Goal: Task Accomplishment & Management: Complete application form

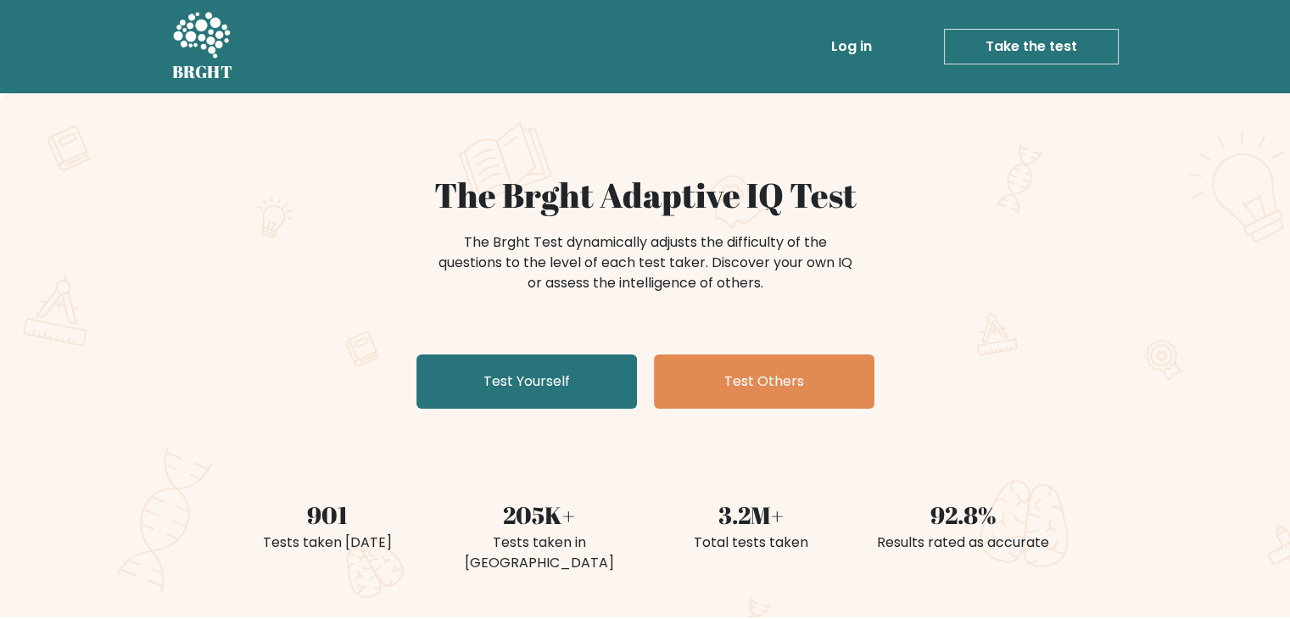
click at [1013, 48] on link "Take the test" at bounding box center [1031, 47] width 175 height 36
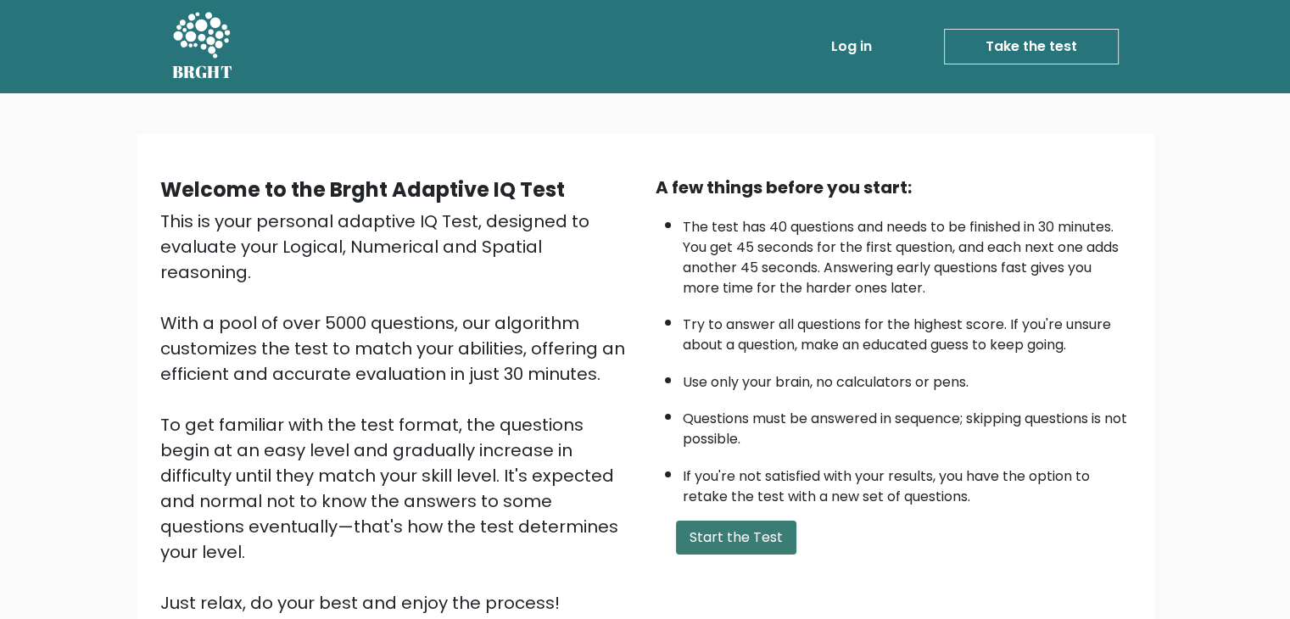
click at [743, 534] on button "Start the Test" at bounding box center [736, 538] width 120 height 34
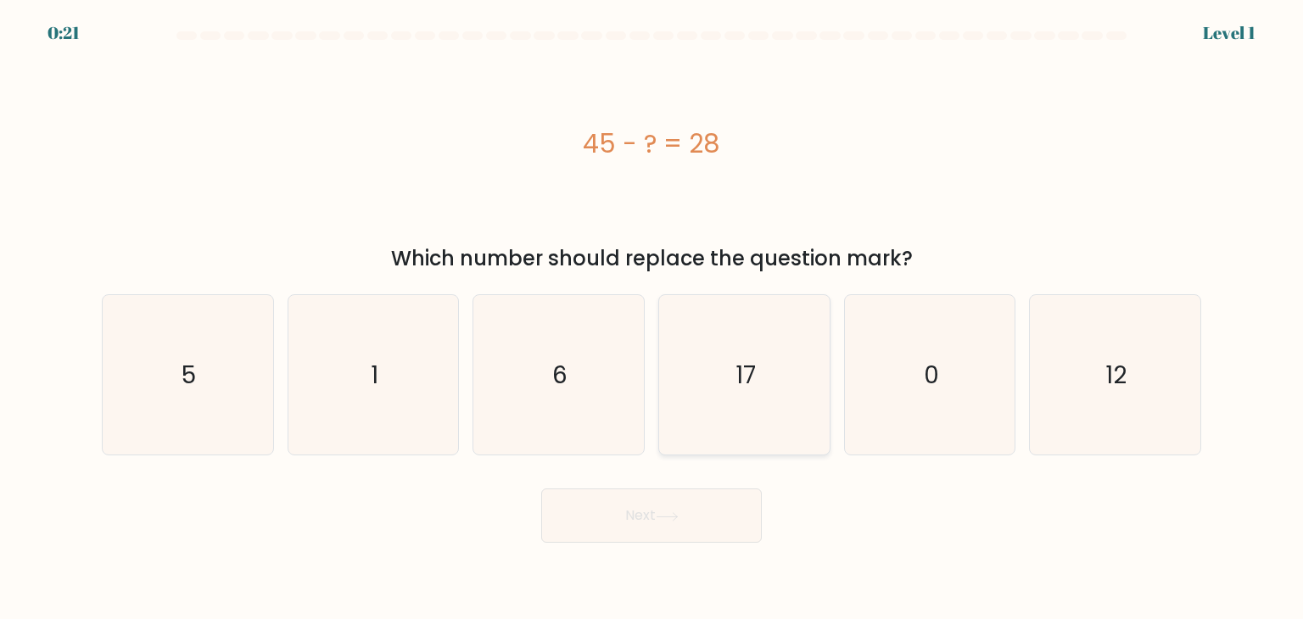
click at [746, 384] on text "17" at bounding box center [745, 375] width 20 height 34
click at [652, 318] on input "d. 17" at bounding box center [651, 314] width 1 height 8
radio input "true"
click at [688, 510] on button "Next" at bounding box center [651, 516] width 221 height 54
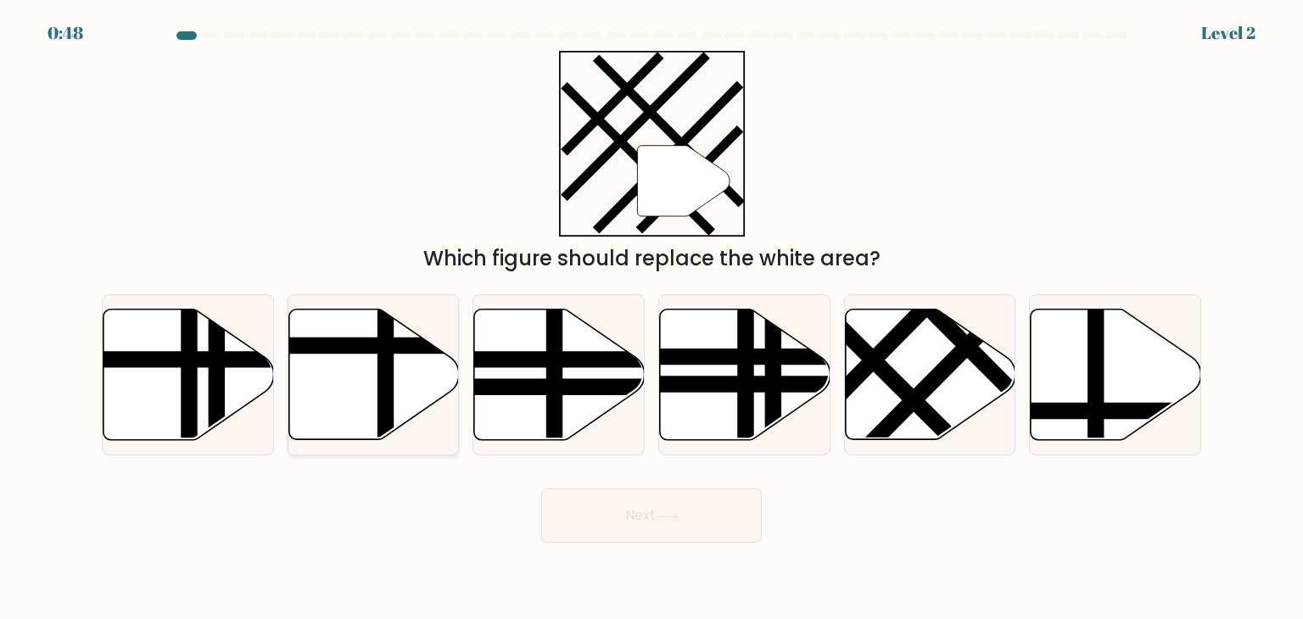
drag, startPoint x: 560, startPoint y: 359, endPoint x: 394, endPoint y: 362, distance: 166.3
click at [512, 320] on icon at bounding box center [558, 375] width 170 height 133
click at [651, 318] on input "c." at bounding box center [651, 314] width 1 height 8
radio input "true"
click at [346, 386] on icon at bounding box center [373, 375] width 170 height 131
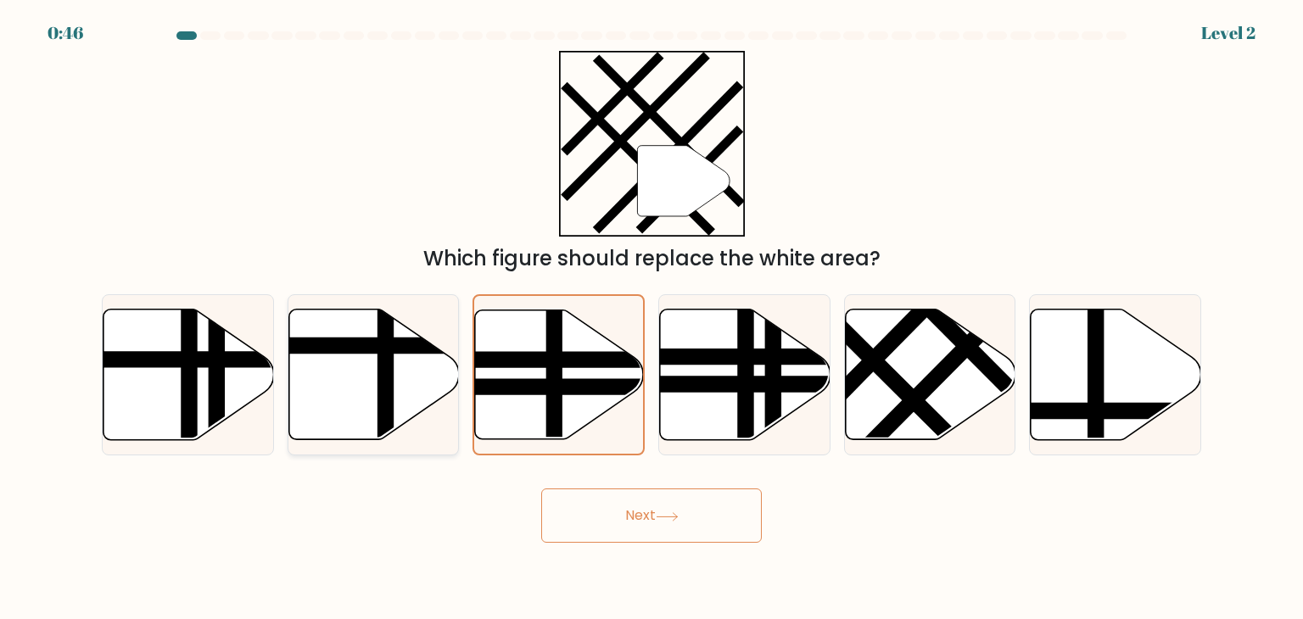
click at [651, 318] on input "b." at bounding box center [651, 314] width 1 height 8
radio input "true"
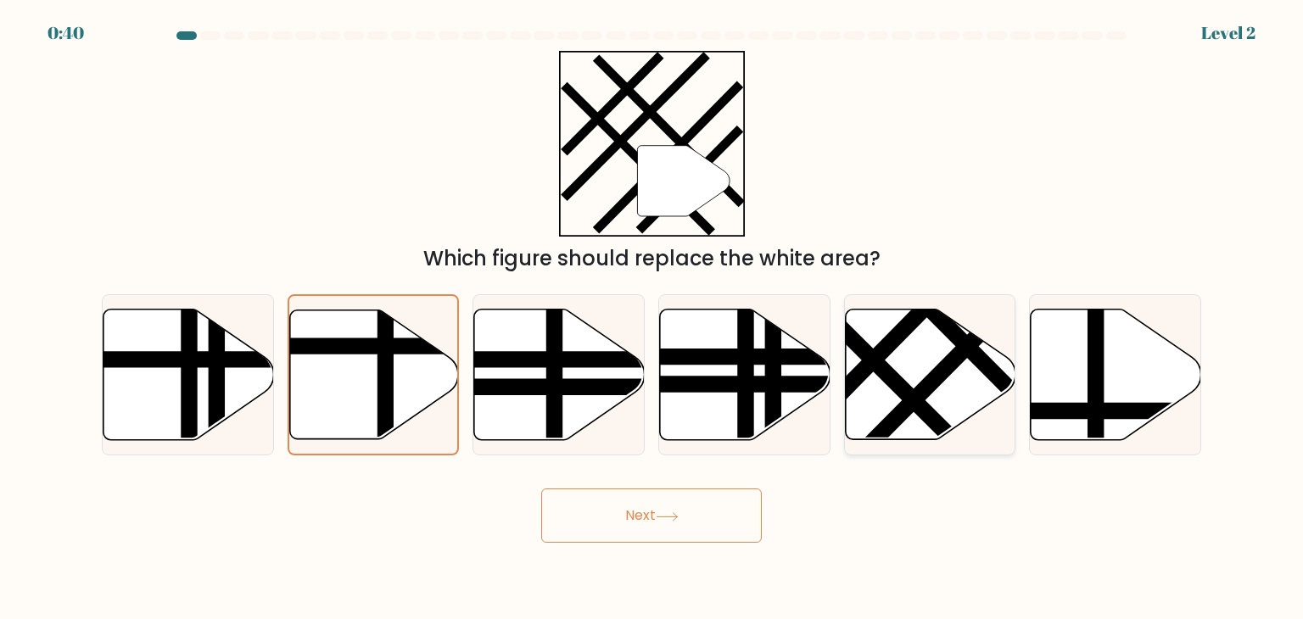
click at [925, 366] on icon at bounding box center [930, 375] width 170 height 131
click at [652, 318] on input "e." at bounding box center [651, 314] width 1 height 8
radio input "true"
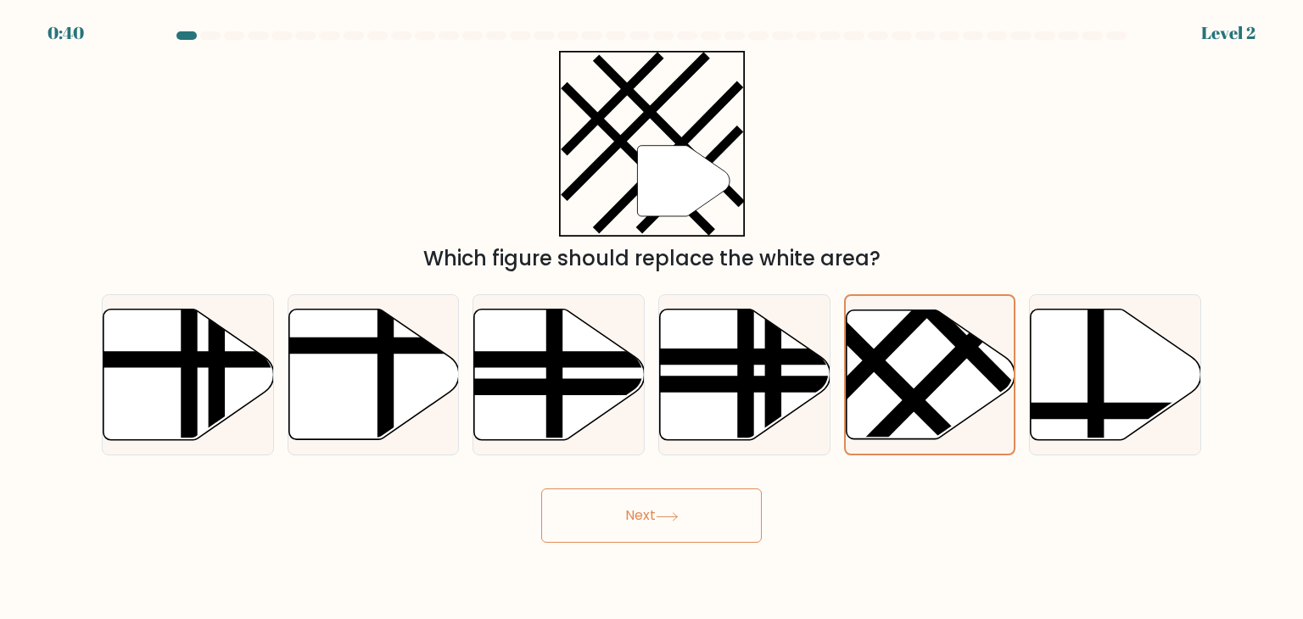
click at [662, 511] on button "Next" at bounding box center [651, 516] width 221 height 54
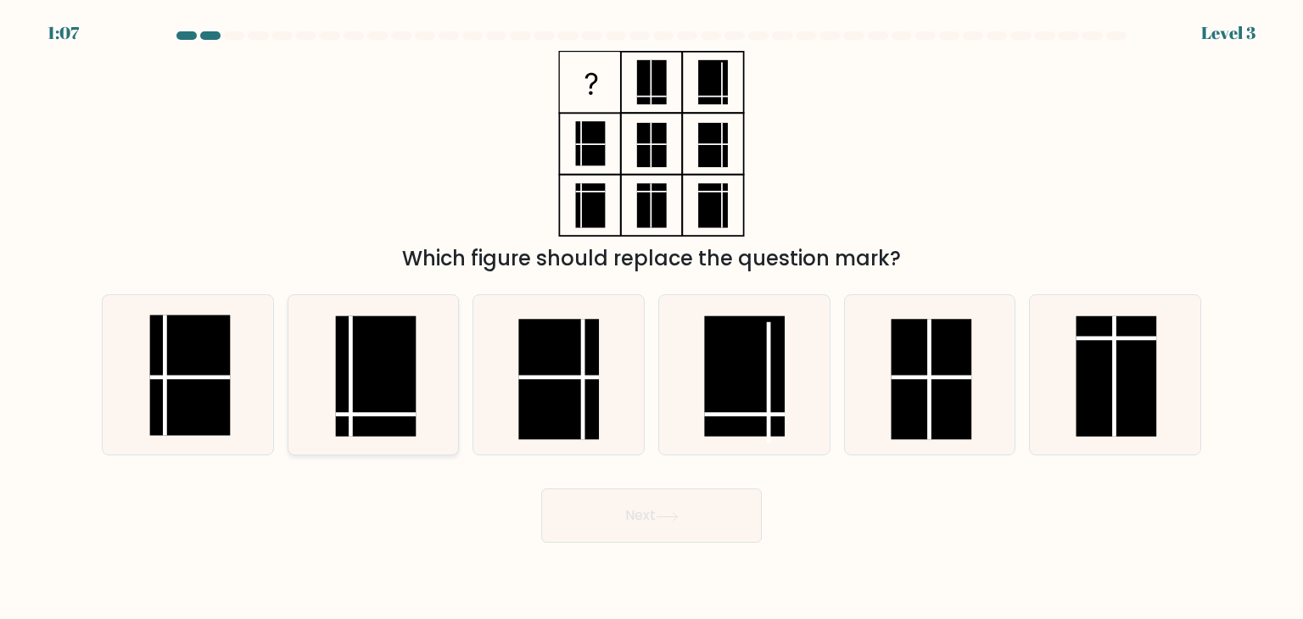
click at [371, 401] on rect at bounding box center [376, 376] width 81 height 120
click at [651, 318] on input "b." at bounding box center [651, 314] width 1 height 8
radio input "true"
click at [645, 494] on button "Next" at bounding box center [651, 516] width 221 height 54
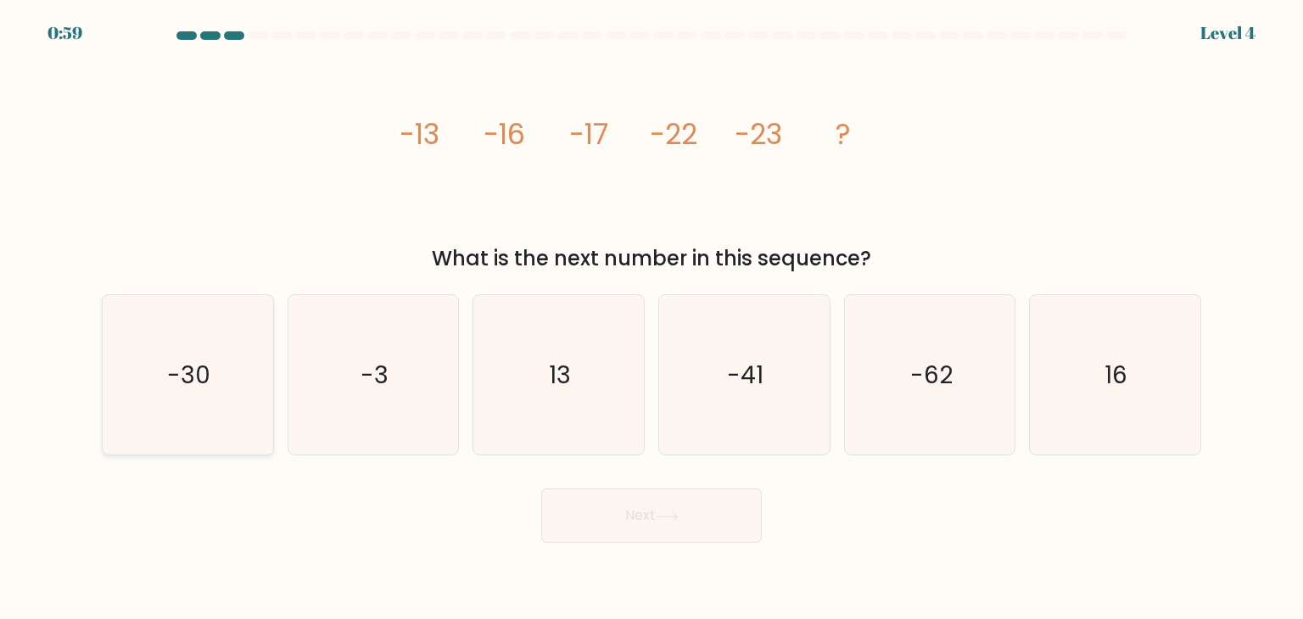
click at [170, 374] on text "-30" at bounding box center [189, 375] width 43 height 34
click at [651, 318] on input "a. -30" at bounding box center [651, 314] width 1 height 8
radio input "true"
click at [641, 496] on button "Next" at bounding box center [651, 516] width 221 height 54
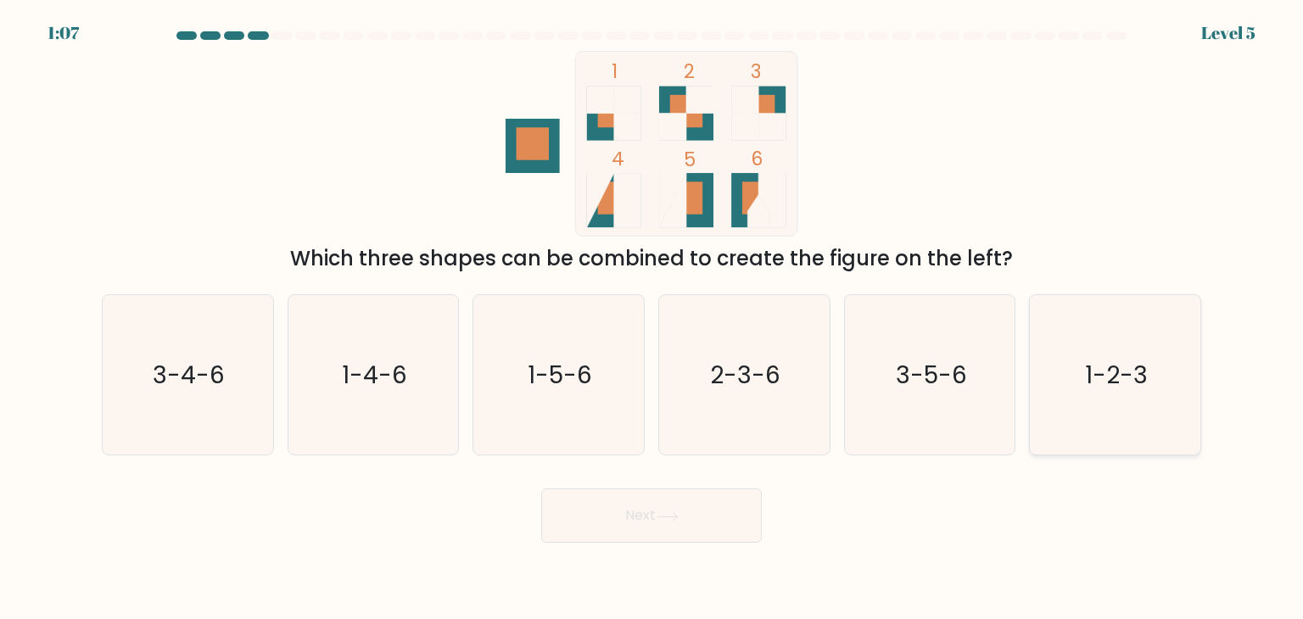
click at [1118, 388] on text "1-2-3" at bounding box center [1116, 375] width 63 height 34
click at [652, 318] on input "f. 1-2-3" at bounding box center [651, 314] width 1 height 8
radio input "true"
click at [641, 523] on button "Next" at bounding box center [651, 516] width 221 height 54
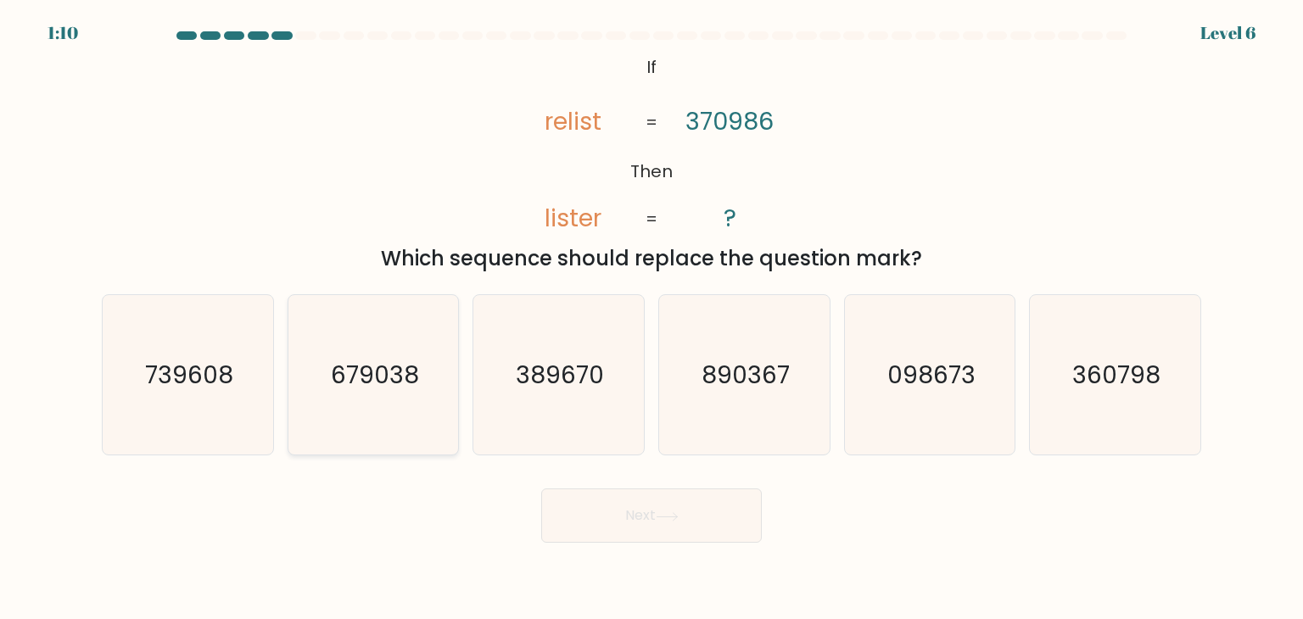
click at [388, 387] on text "679038" at bounding box center [375, 375] width 88 height 34
click at [651, 318] on input "b. 679038" at bounding box center [651, 314] width 1 height 8
radio input "true"
click at [672, 506] on button "Next" at bounding box center [651, 516] width 221 height 54
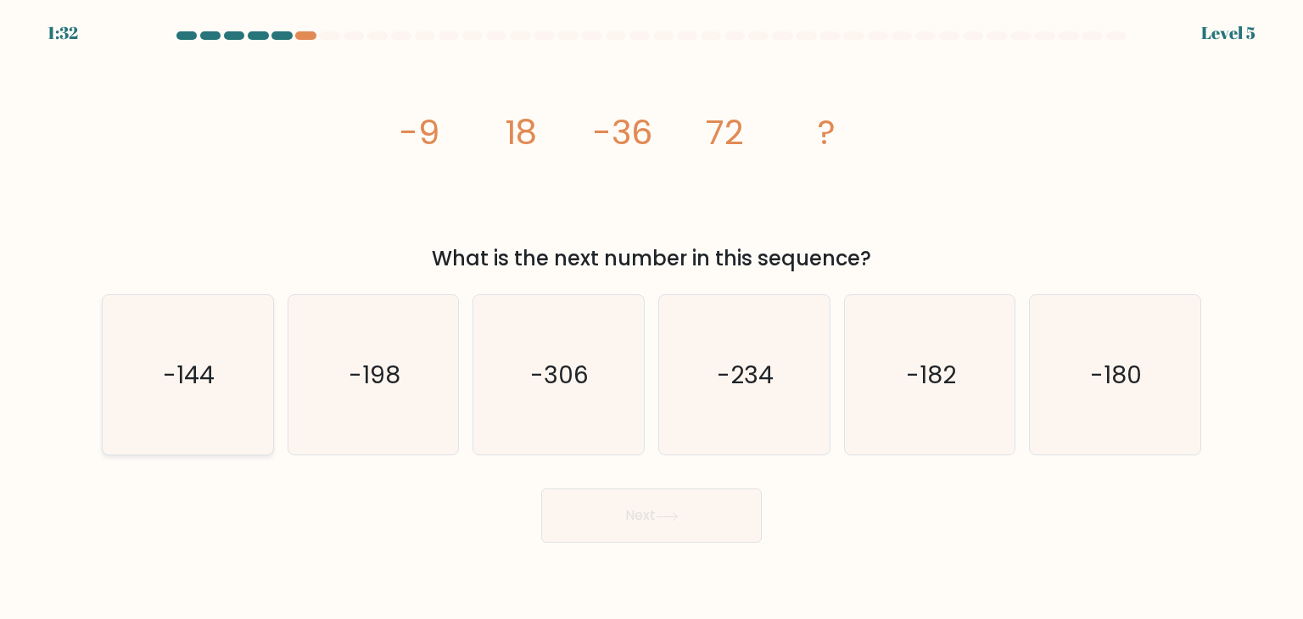
drag, startPoint x: 193, startPoint y: 379, endPoint x: 203, endPoint y: 381, distance: 10.3
click at [196, 381] on text "-144" at bounding box center [190, 375] width 52 height 34
click at [651, 318] on input "a. -144" at bounding box center [651, 314] width 1 height 8
radio input "true"
click at [696, 520] on button "Next" at bounding box center [651, 516] width 221 height 54
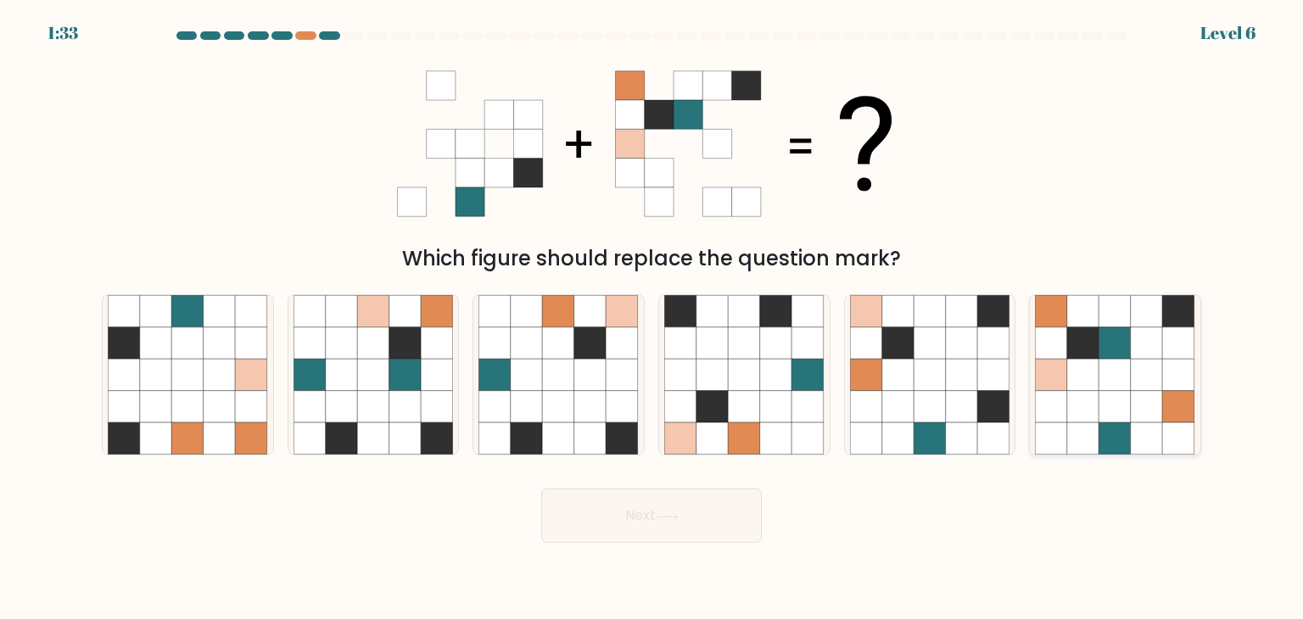
click at [1100, 411] on icon at bounding box center [1115, 407] width 32 height 32
click at [652, 318] on input "f." at bounding box center [651, 314] width 1 height 8
radio input "true"
click at [698, 507] on button "Next" at bounding box center [651, 516] width 221 height 54
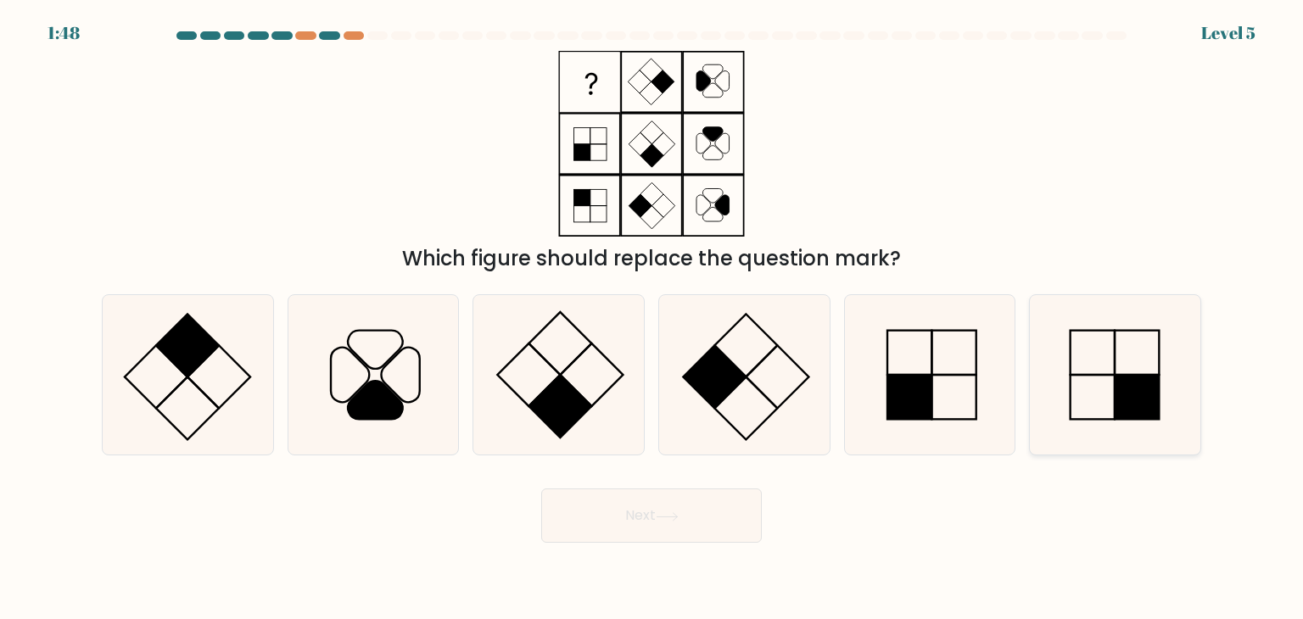
click at [1100, 372] on icon at bounding box center [1114, 374] width 159 height 159
click at [652, 318] on input "f." at bounding box center [651, 314] width 1 height 8
radio input "true"
click at [707, 522] on button "Next" at bounding box center [651, 516] width 221 height 54
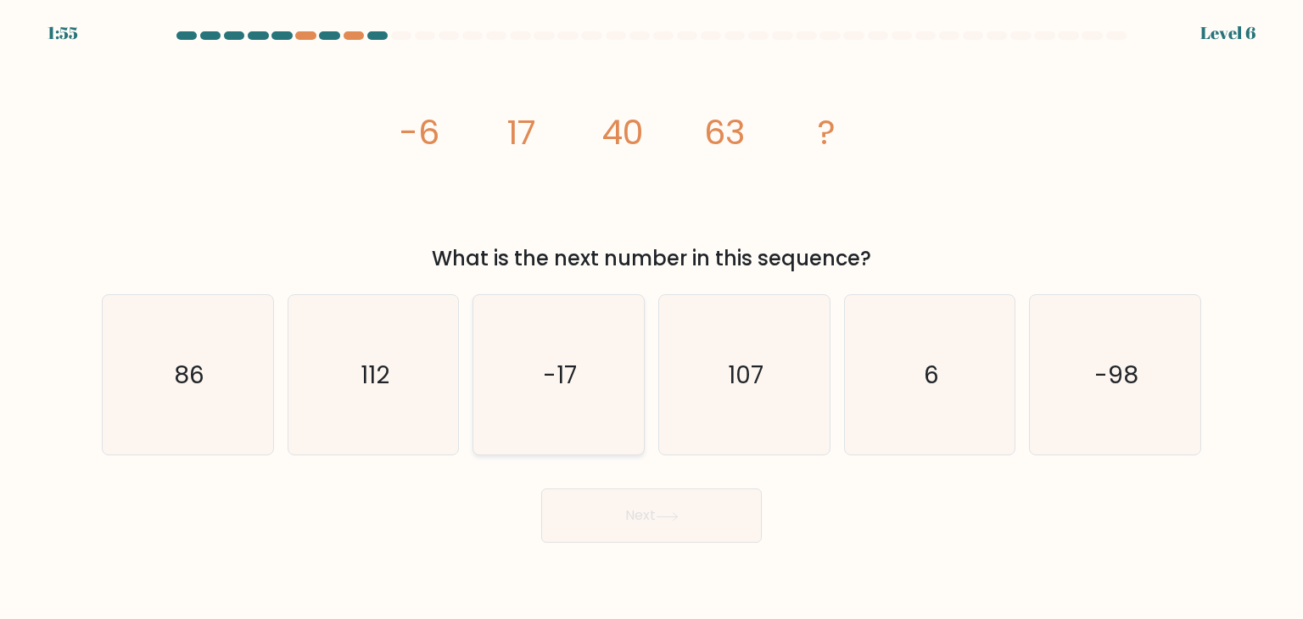
drag, startPoint x: 555, startPoint y: 384, endPoint x: 619, endPoint y: 507, distance: 138.9
click at [554, 384] on text "-17" at bounding box center [561, 375] width 34 height 34
click at [651, 318] on input "c. -17" at bounding box center [651, 314] width 1 height 8
radio input "true"
click at [690, 528] on button "Next" at bounding box center [651, 516] width 221 height 54
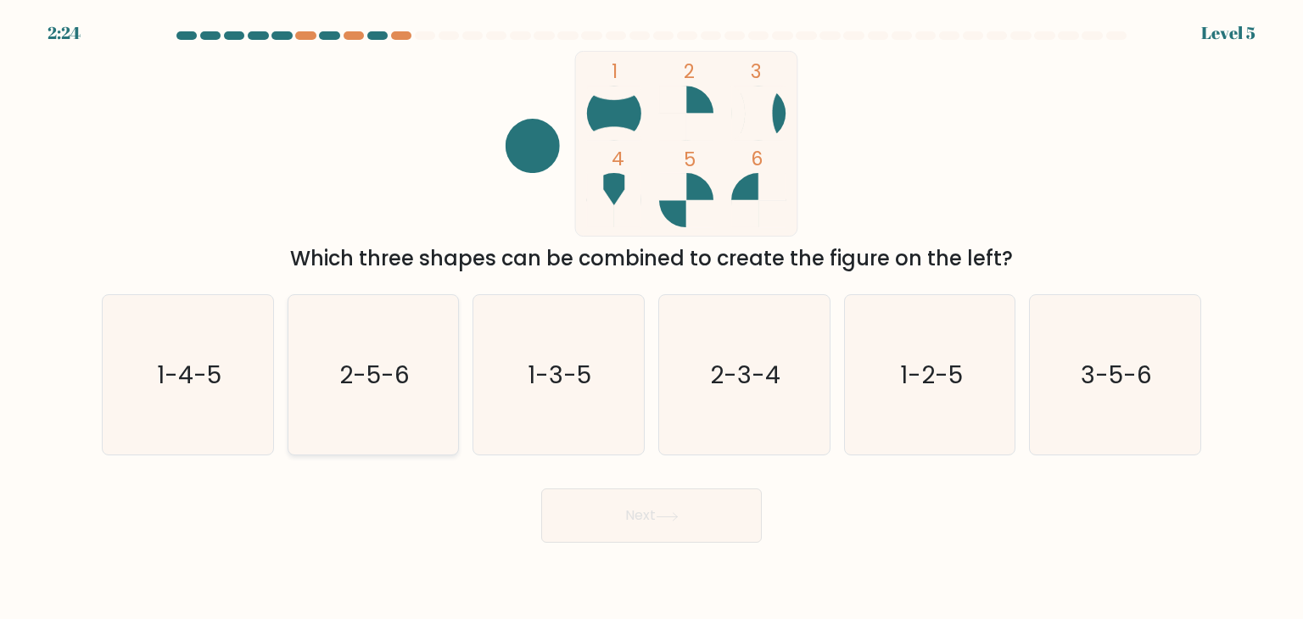
click at [377, 381] on text "2-5-6" at bounding box center [374, 375] width 70 height 34
click at [651, 318] on input "b. 2-5-6" at bounding box center [651, 314] width 1 height 8
radio input "true"
click at [694, 534] on button "Next" at bounding box center [651, 516] width 221 height 54
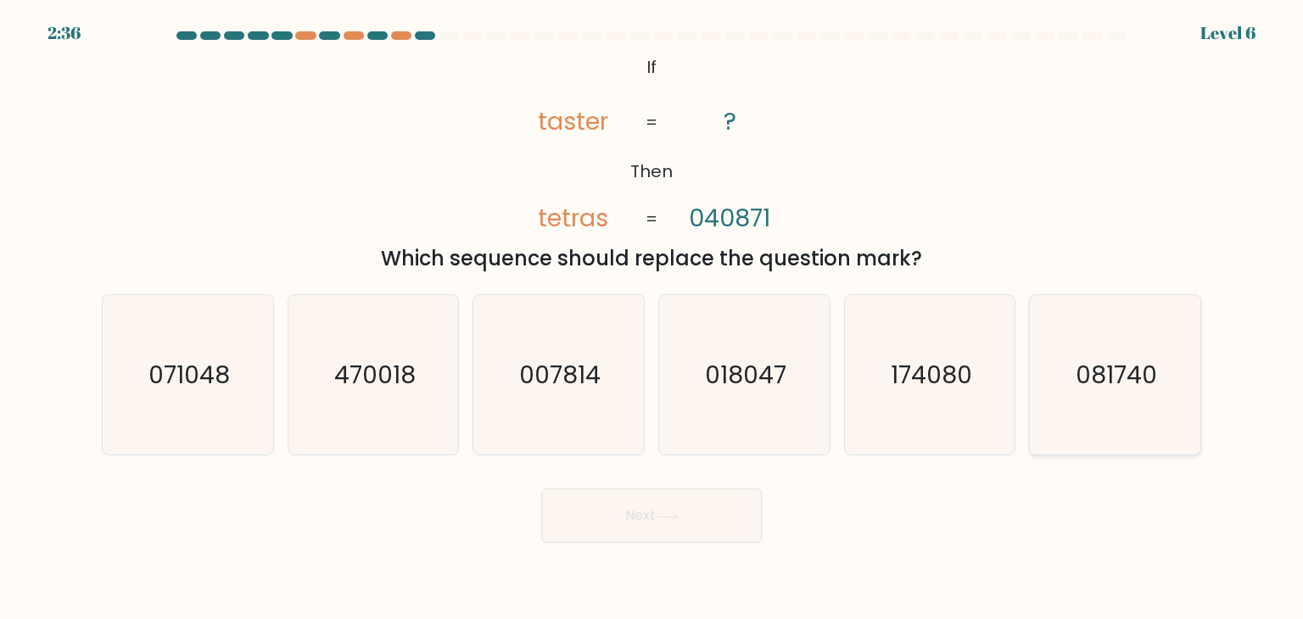
click at [1126, 359] on text "081740" at bounding box center [1116, 375] width 81 height 34
click at [652, 318] on input "f. 081740" at bounding box center [651, 314] width 1 height 8
radio input "true"
click at [651, 519] on button "Next" at bounding box center [651, 516] width 221 height 54
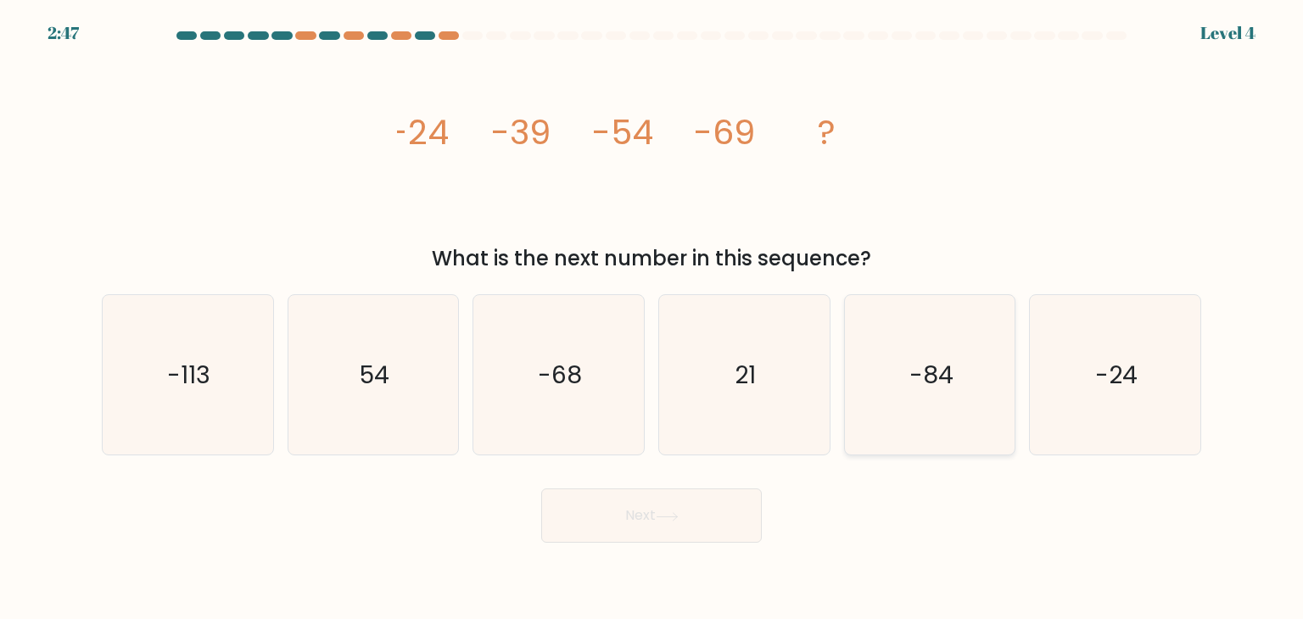
drag, startPoint x: 913, startPoint y: 348, endPoint x: 908, endPoint y: 374, distance: 26.6
click at [914, 349] on icon "-84" at bounding box center [929, 374] width 159 height 159
click at [652, 318] on input "e. -84" at bounding box center [651, 314] width 1 height 8
radio input "true"
click at [704, 544] on body "2:47 Level 4" at bounding box center [651, 309] width 1303 height 619
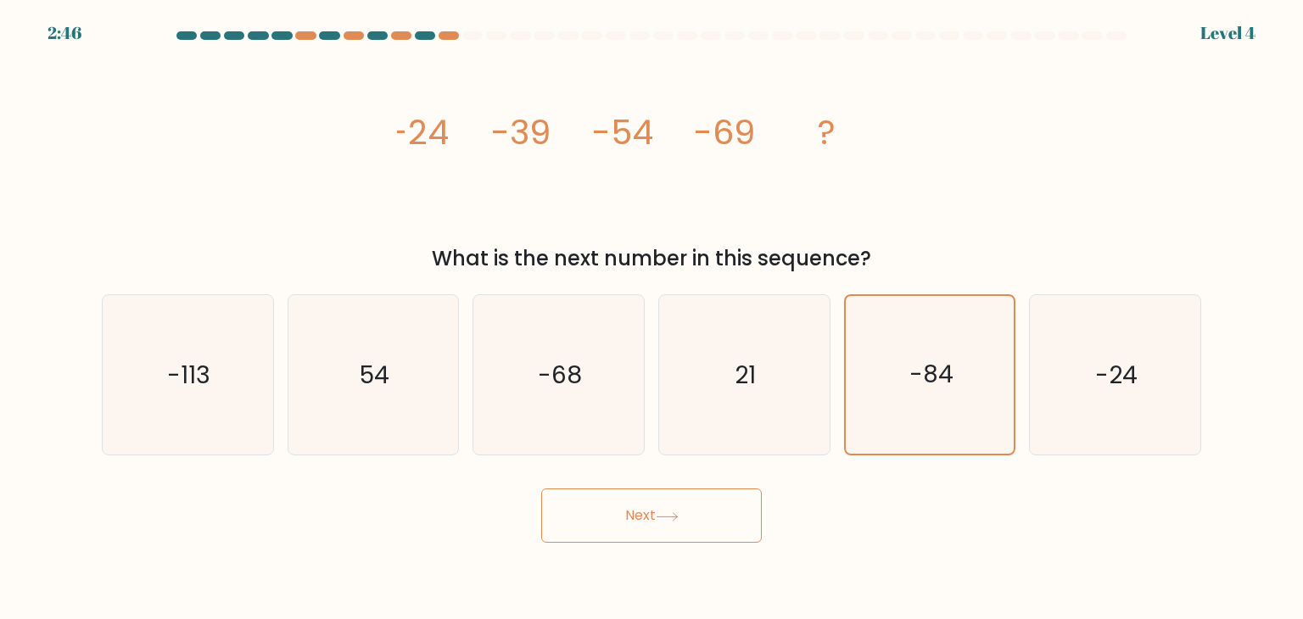
click at [655, 503] on button "Next" at bounding box center [651, 516] width 221 height 54
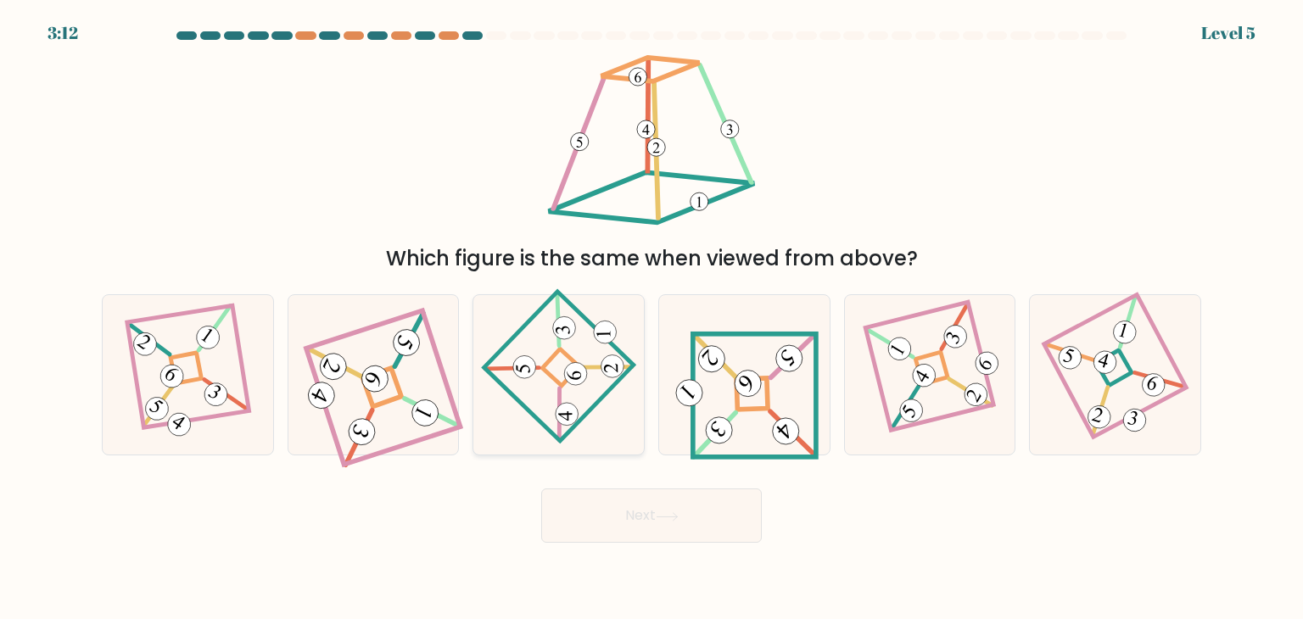
click at [550, 415] on icon at bounding box center [559, 375] width 110 height 128
click at [651, 318] on input "c." at bounding box center [651, 314] width 1 height 8
radio input "true"
click at [625, 525] on button "Next" at bounding box center [651, 516] width 221 height 54
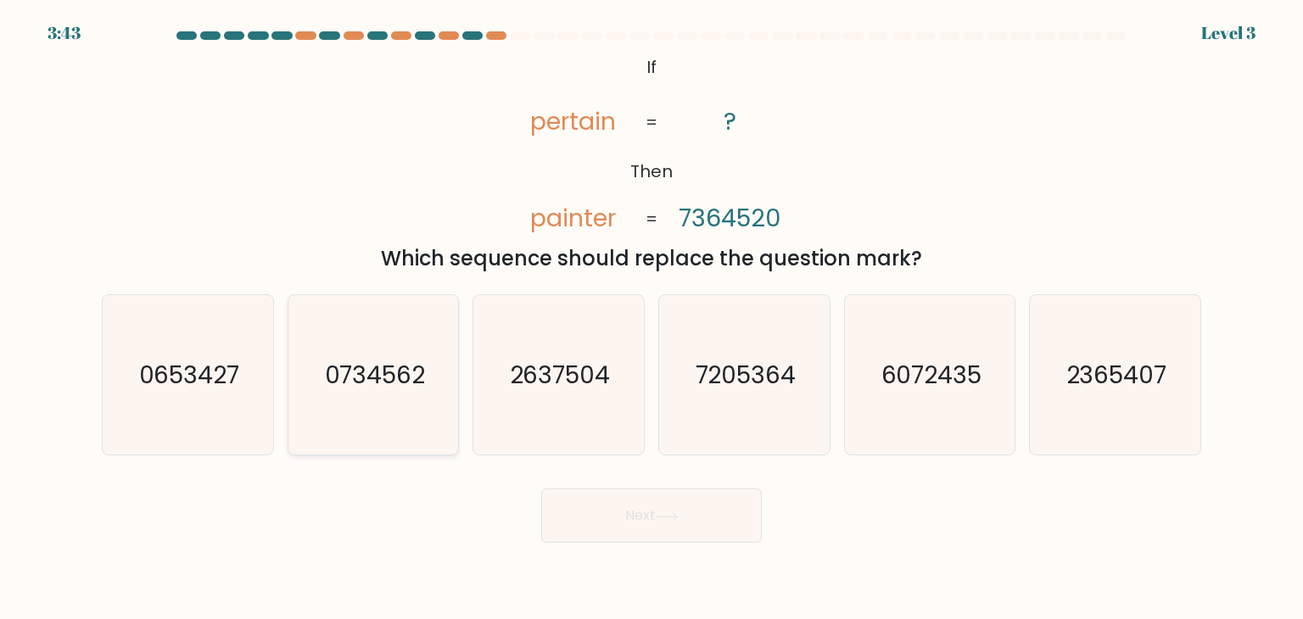
click at [384, 384] on text "0734562" at bounding box center [374, 375] width 101 height 34
click at [651, 318] on input "b. 0734562" at bounding box center [651, 314] width 1 height 8
radio input "true"
click at [662, 506] on button "Next" at bounding box center [651, 516] width 221 height 54
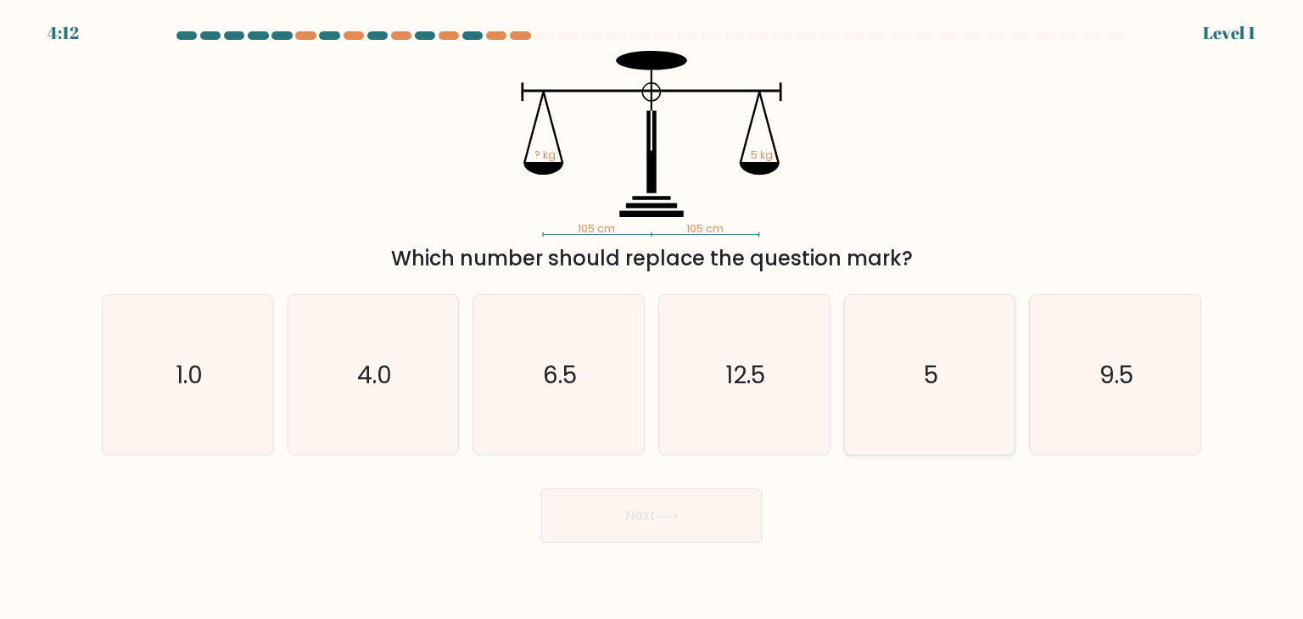
click at [907, 413] on icon "5" at bounding box center [929, 374] width 159 height 159
click at [652, 318] on input "e. 5" at bounding box center [651, 314] width 1 height 8
radio input "true"
click at [634, 514] on button "Next" at bounding box center [651, 516] width 221 height 54
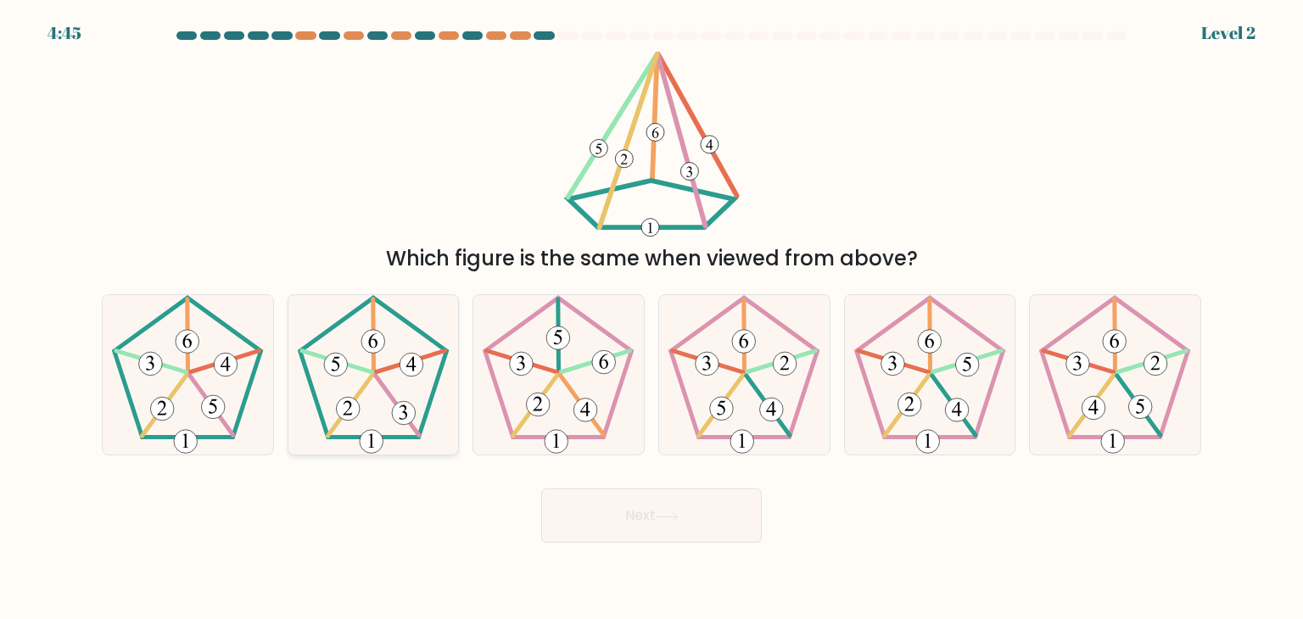
click at [394, 400] on 341 at bounding box center [397, 405] width 43 height 59
click at [651, 318] on input "b." at bounding box center [651, 314] width 1 height 8
radio input "true"
click at [631, 520] on button "Next" at bounding box center [651, 516] width 221 height 54
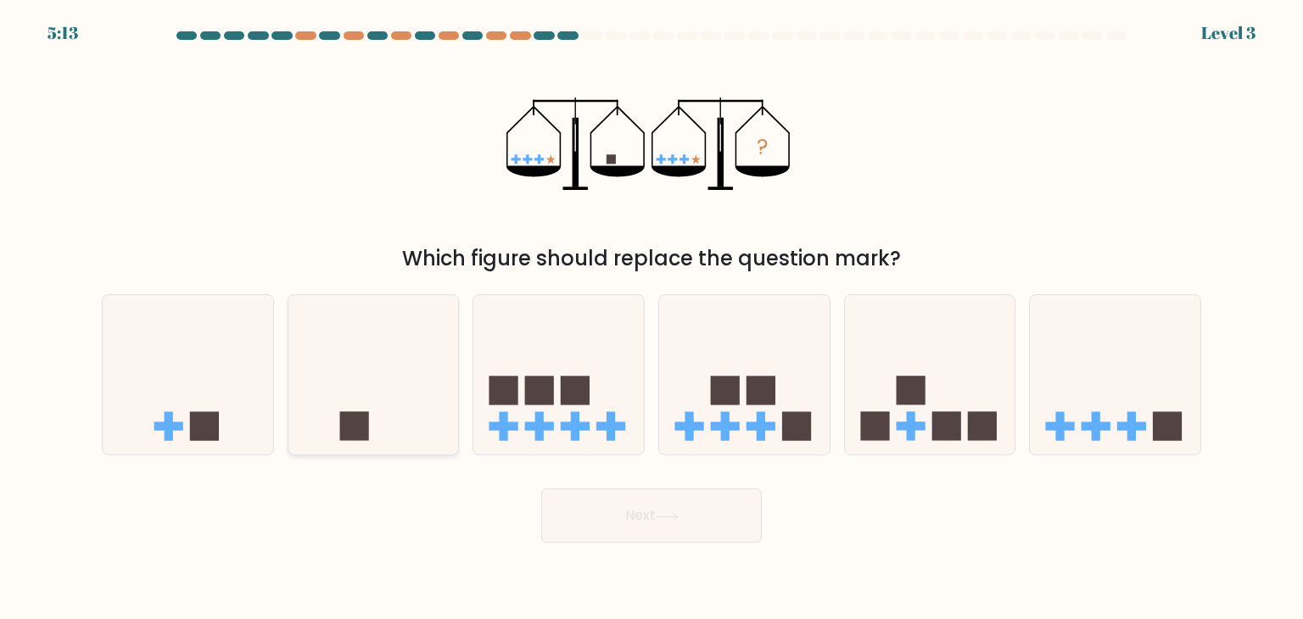
click at [336, 372] on icon at bounding box center [373, 375] width 170 height 141
click at [651, 318] on input "b." at bounding box center [651, 314] width 1 height 8
radio input "true"
click at [662, 522] on button "Next" at bounding box center [651, 516] width 221 height 54
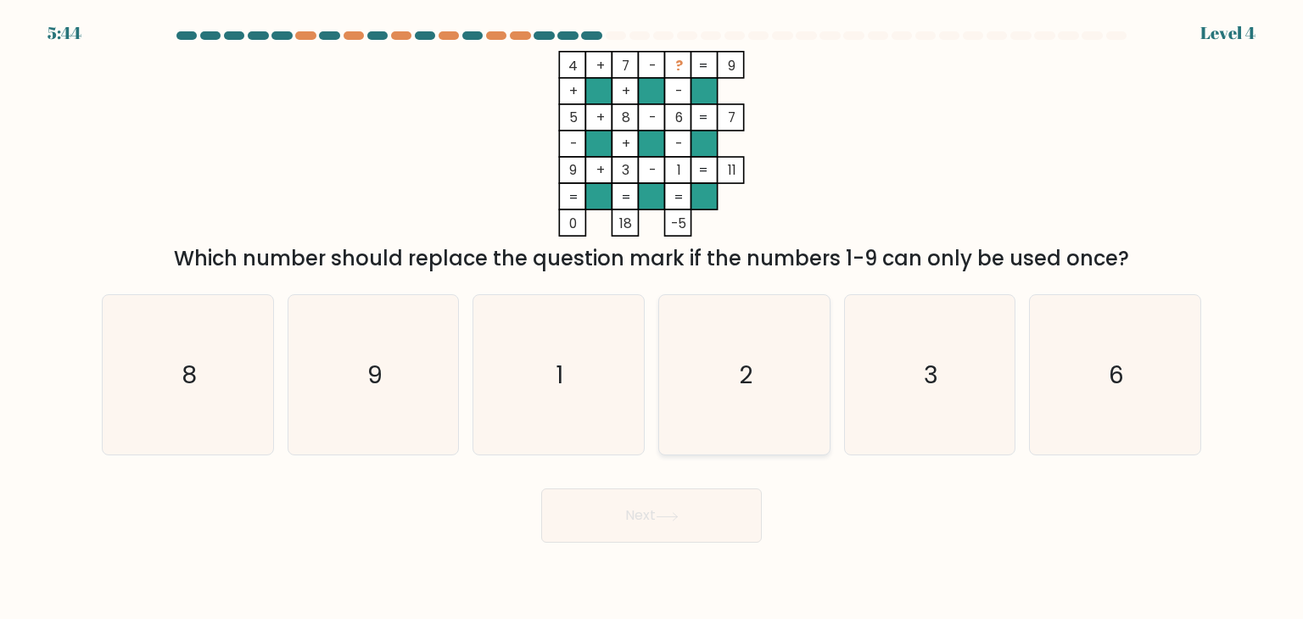
click at [740, 374] on text "2" at bounding box center [746, 375] width 14 height 34
click at [652, 318] on input "d. 2" at bounding box center [651, 314] width 1 height 8
radio input "true"
click at [668, 517] on icon at bounding box center [667, 516] width 20 height 8
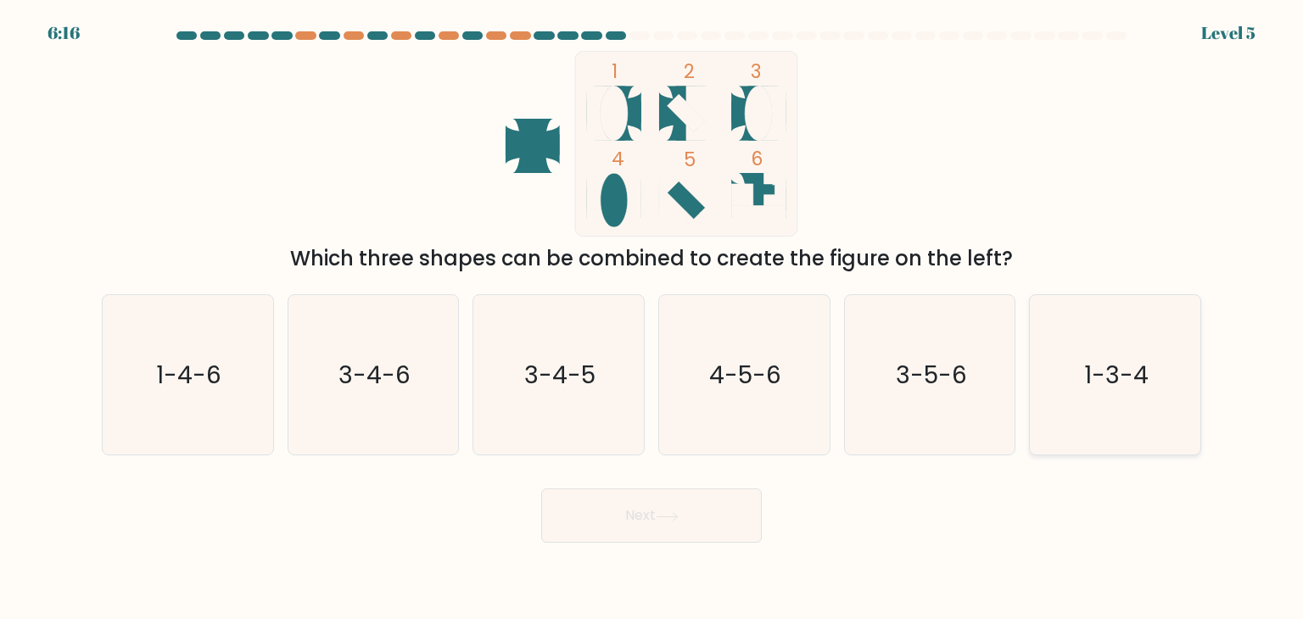
click at [1110, 370] on text "1-3-4" at bounding box center [1116, 375] width 64 height 34
click at [652, 318] on input "f. 1-3-4" at bounding box center [651, 314] width 1 height 8
radio input "true"
click at [712, 522] on button "Next" at bounding box center [651, 516] width 221 height 54
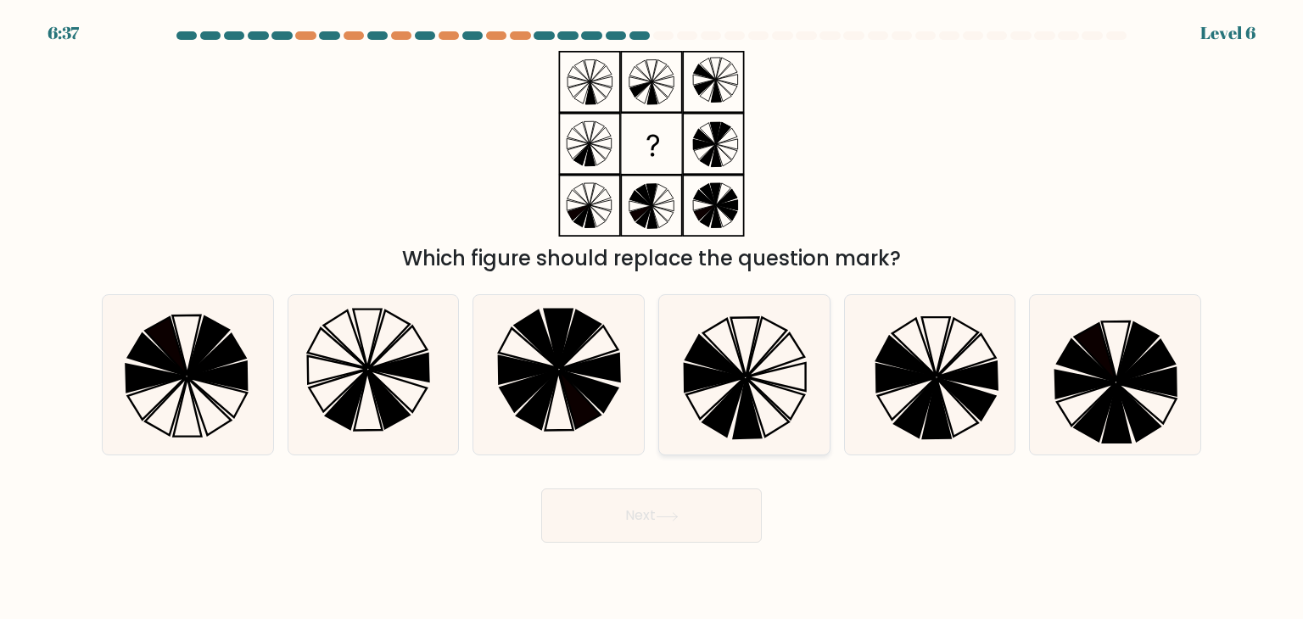
click at [750, 367] on icon at bounding box center [767, 346] width 40 height 59
click at [652, 318] on input "d." at bounding box center [651, 314] width 1 height 8
radio input "true"
click at [690, 510] on button "Next" at bounding box center [651, 516] width 221 height 54
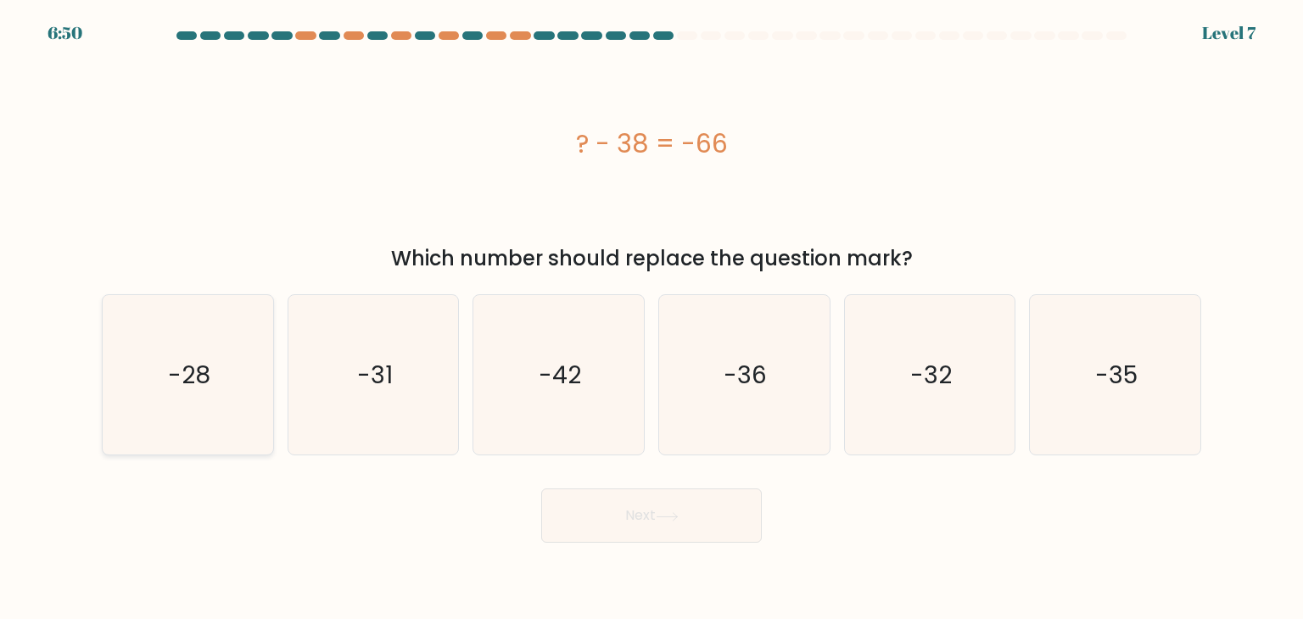
click at [187, 374] on text "-28" at bounding box center [189, 375] width 42 height 34
click at [651, 318] on input "a. -28" at bounding box center [651, 314] width 1 height 8
radio input "true"
click at [648, 506] on button "Next" at bounding box center [651, 516] width 221 height 54
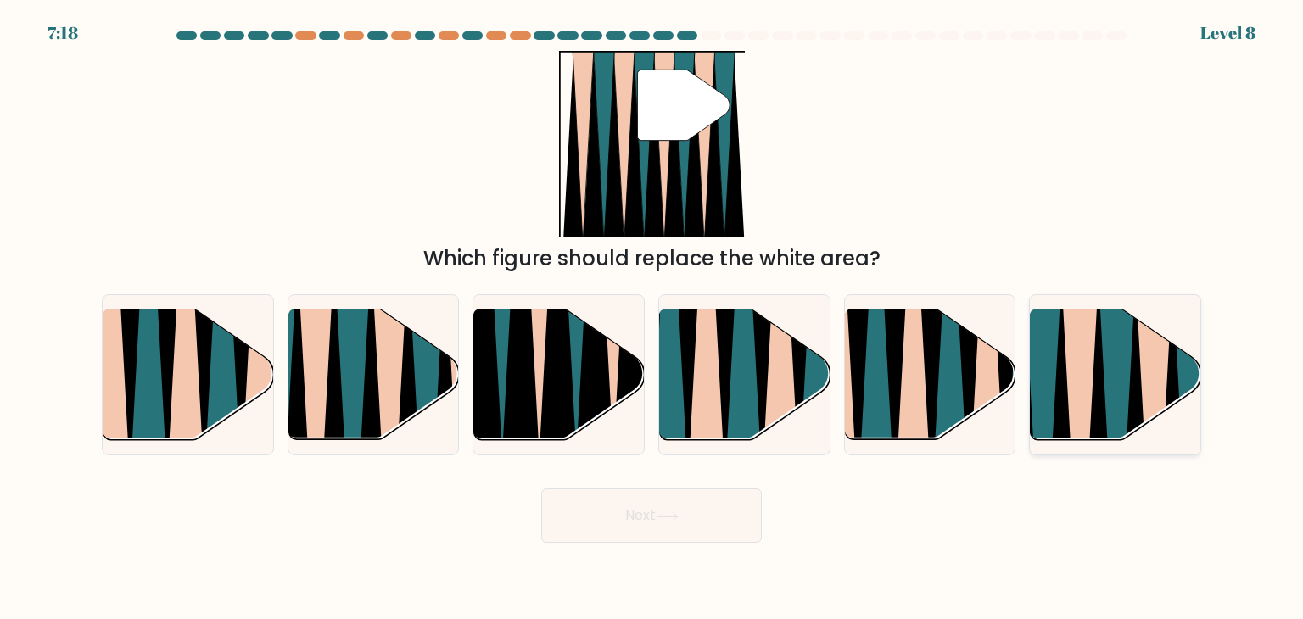
click at [1099, 354] on icon at bounding box center [1098, 447] width 37 height 339
click at [652, 318] on input "f." at bounding box center [651, 314] width 1 height 8
radio input "true"
click at [720, 503] on button "Next" at bounding box center [651, 516] width 221 height 54
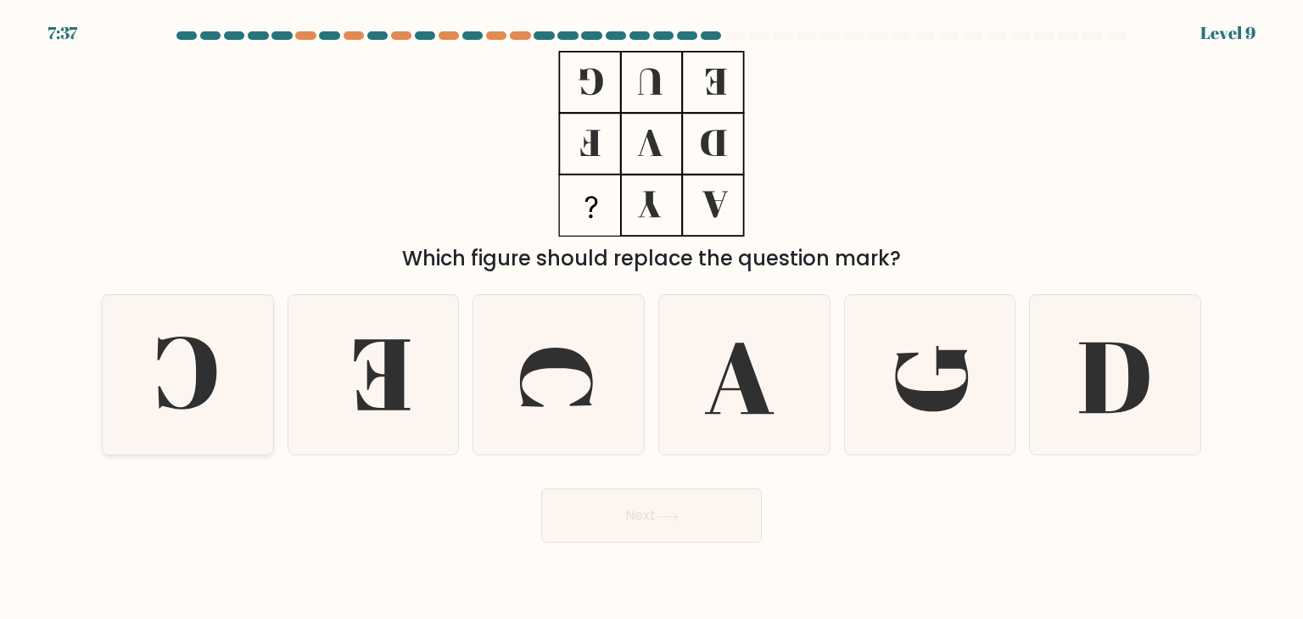
click at [184, 373] on icon at bounding box center [187, 374] width 159 height 159
click at [651, 318] on input "a." at bounding box center [651, 314] width 1 height 8
radio input "true"
click at [690, 527] on button "Next" at bounding box center [651, 516] width 221 height 54
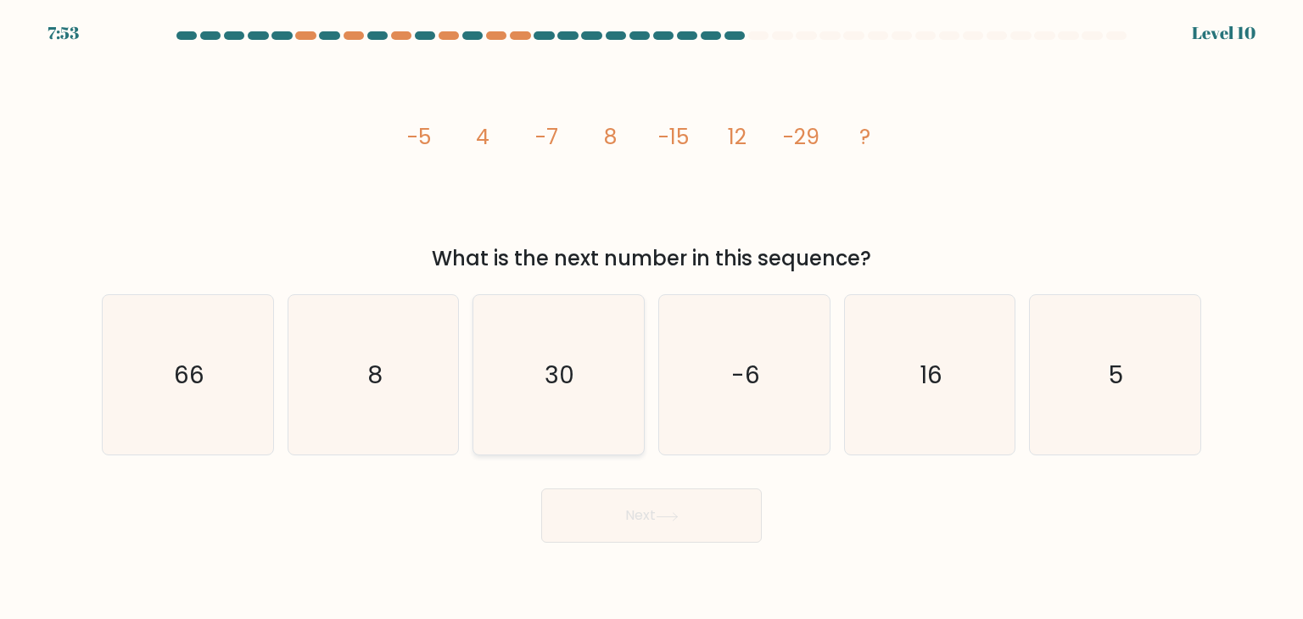
click at [562, 388] on text "30" at bounding box center [560, 375] width 30 height 34
click at [651, 318] on input "c. 30" at bounding box center [651, 314] width 1 height 8
radio input "true"
click at [686, 517] on button "Next" at bounding box center [651, 516] width 221 height 54
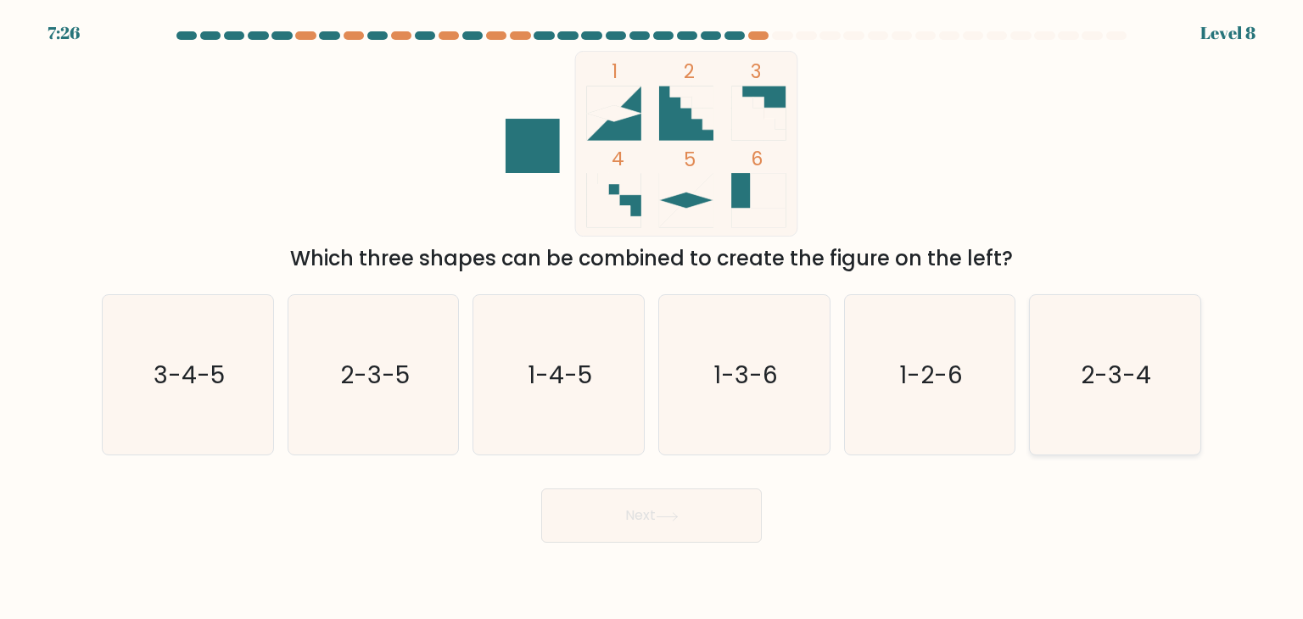
click at [1118, 372] on text "2-3-4" at bounding box center [1116, 375] width 70 height 34
click at [652, 318] on input "f. 2-3-4" at bounding box center [651, 314] width 1 height 8
radio input "true"
click at [662, 518] on icon at bounding box center [667, 516] width 23 height 9
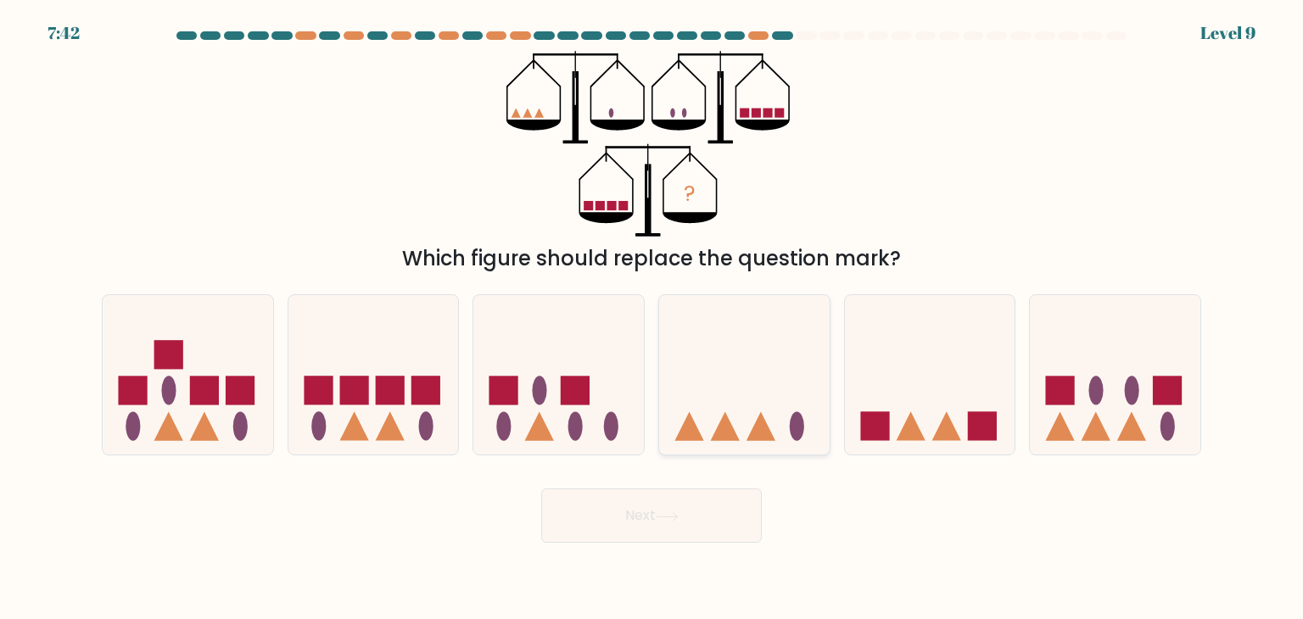
click at [737, 428] on icon at bounding box center [744, 375] width 170 height 141
click at [652, 318] on input "d." at bounding box center [651, 314] width 1 height 8
radio input "true"
drag, startPoint x: 648, startPoint y: 521, endPoint x: 661, endPoint y: 510, distance: 16.8
click at [649, 521] on button "Next" at bounding box center [651, 516] width 221 height 54
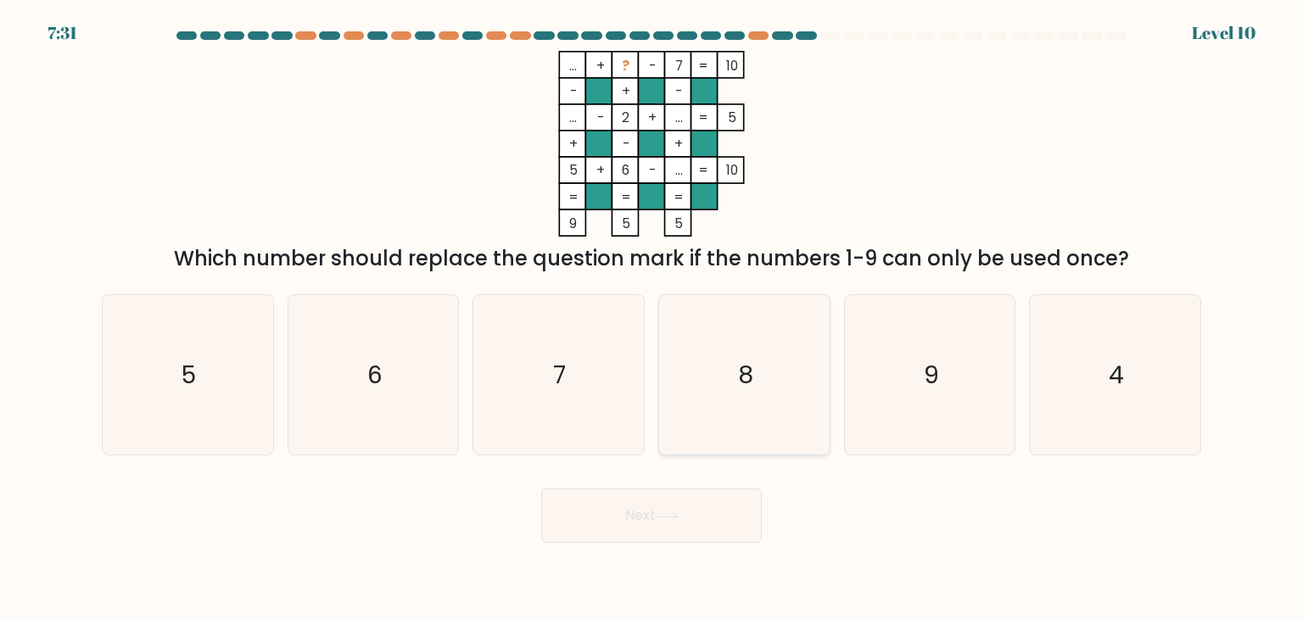
click at [744, 374] on text "8" at bounding box center [745, 375] width 15 height 34
click at [652, 318] on input "d. 8" at bounding box center [651, 314] width 1 height 8
radio input "true"
click at [670, 518] on icon at bounding box center [667, 516] width 23 height 9
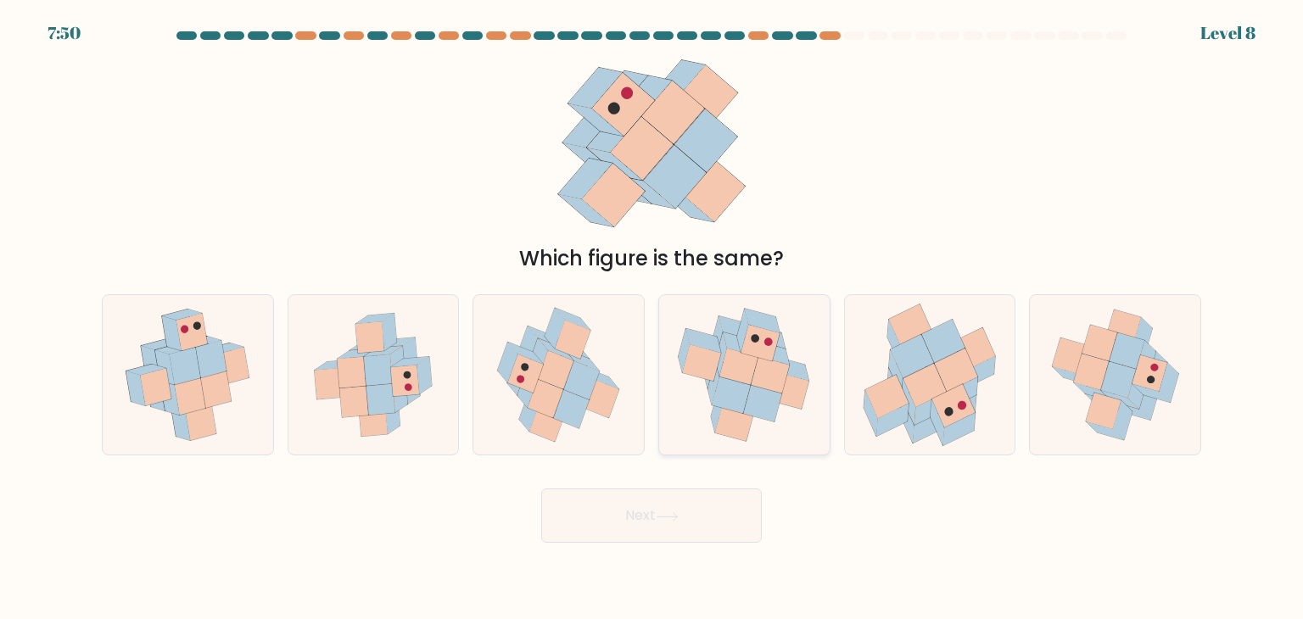
click at [751, 350] on icon at bounding box center [760, 343] width 38 height 36
click at [652, 318] on input "d." at bounding box center [651, 314] width 1 height 8
radio input "true"
click at [693, 520] on button "Next" at bounding box center [651, 516] width 221 height 54
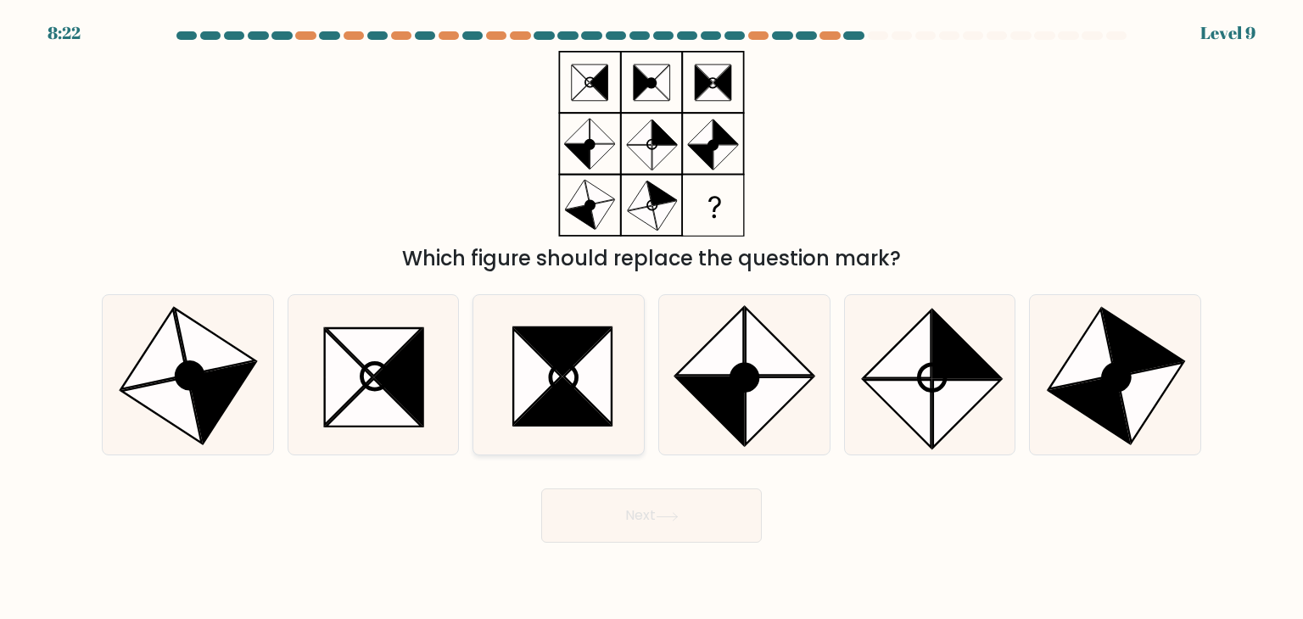
click at [583, 385] on icon at bounding box center [587, 377] width 47 height 96
click at [651, 318] on input "c." at bounding box center [651, 314] width 1 height 8
radio input "true"
click at [645, 499] on button "Next" at bounding box center [651, 516] width 221 height 54
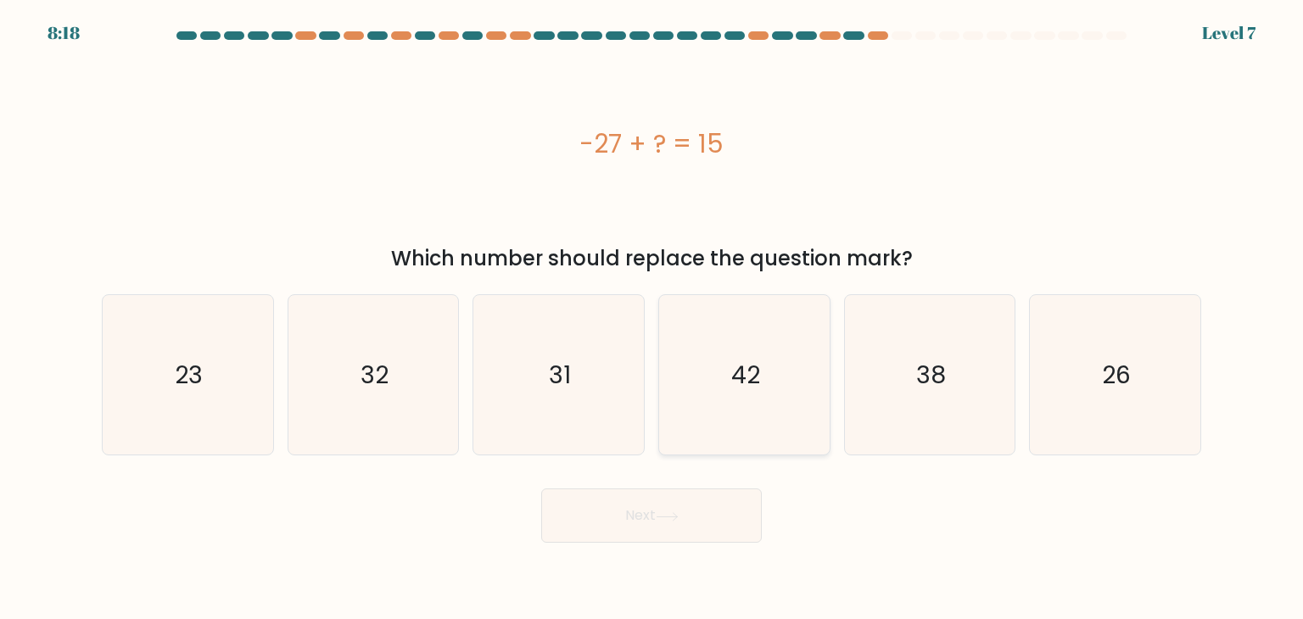
click at [754, 383] on text "42" at bounding box center [745, 375] width 29 height 34
click at [652, 318] on input "d. 42" at bounding box center [651, 314] width 1 height 8
radio input "true"
click at [617, 512] on button "Next" at bounding box center [651, 516] width 221 height 54
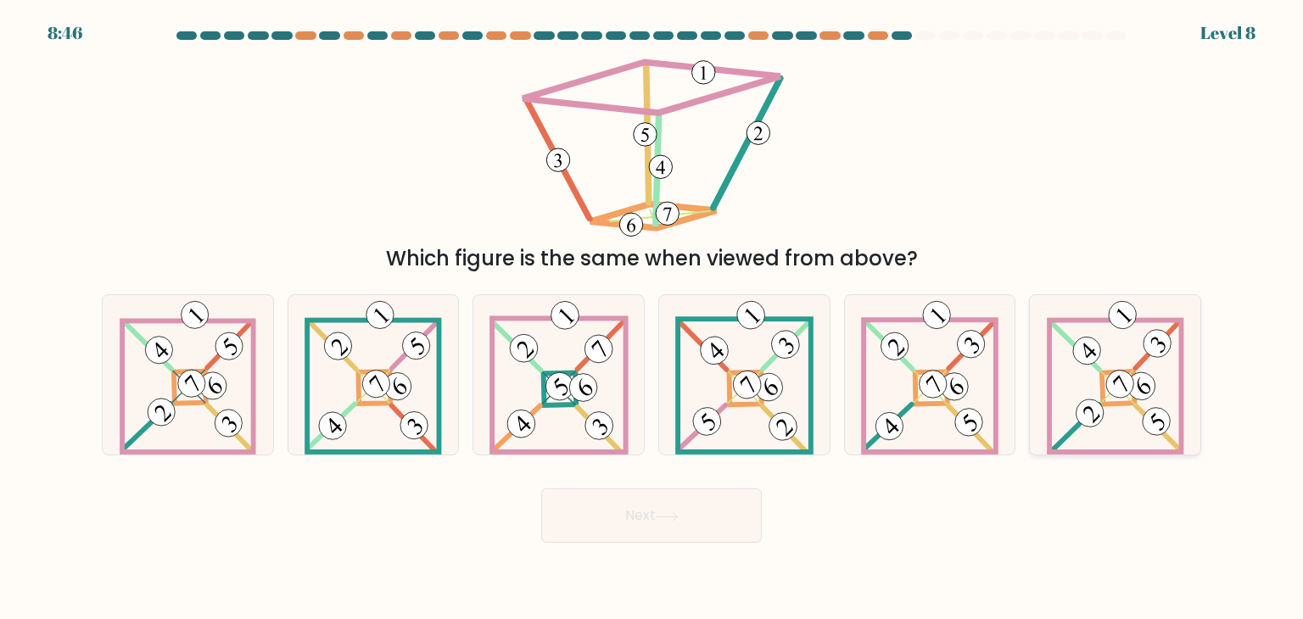
drag, startPoint x: 1126, startPoint y: 368, endPoint x: 1081, endPoint y: 394, distance: 52.8
click at [1127, 368] on icon at bounding box center [1115, 374] width 137 height 159
click at [652, 318] on input "f." at bounding box center [651, 314] width 1 height 8
radio input "true"
click at [673, 505] on button "Next" at bounding box center [651, 516] width 221 height 54
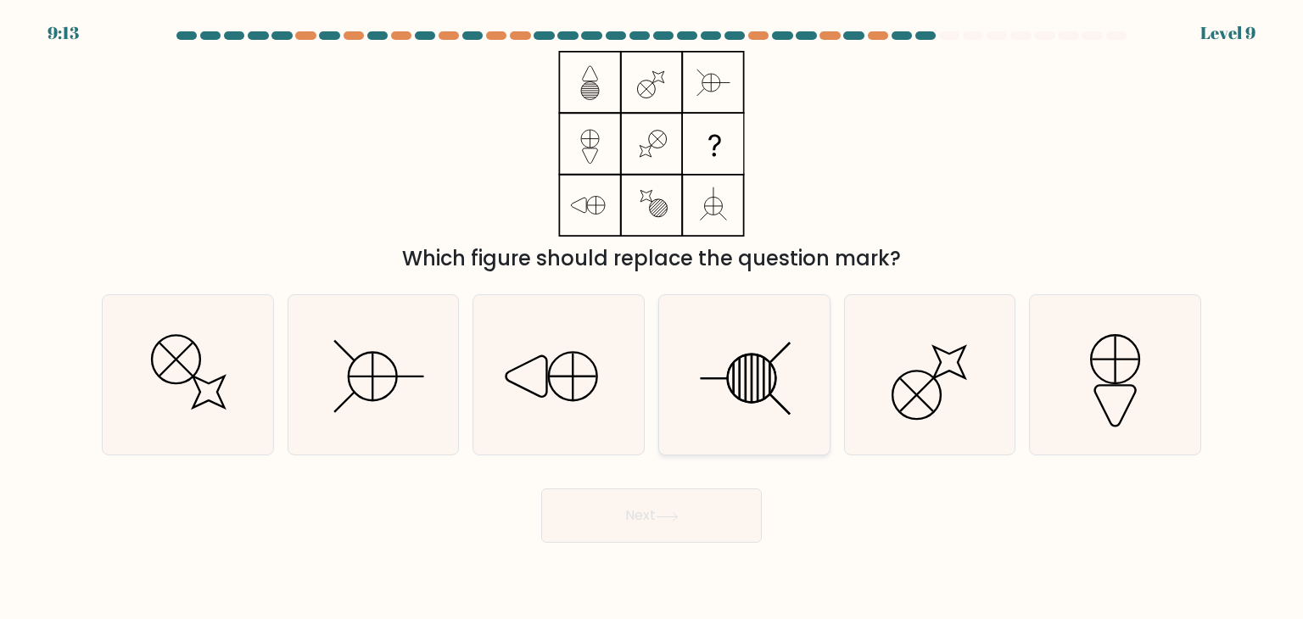
click at [757, 372] on line at bounding box center [757, 378] width 0 height 47
click at [652, 318] on input "d." at bounding box center [651, 314] width 1 height 8
radio input "true"
click at [668, 528] on button "Next" at bounding box center [651, 516] width 221 height 54
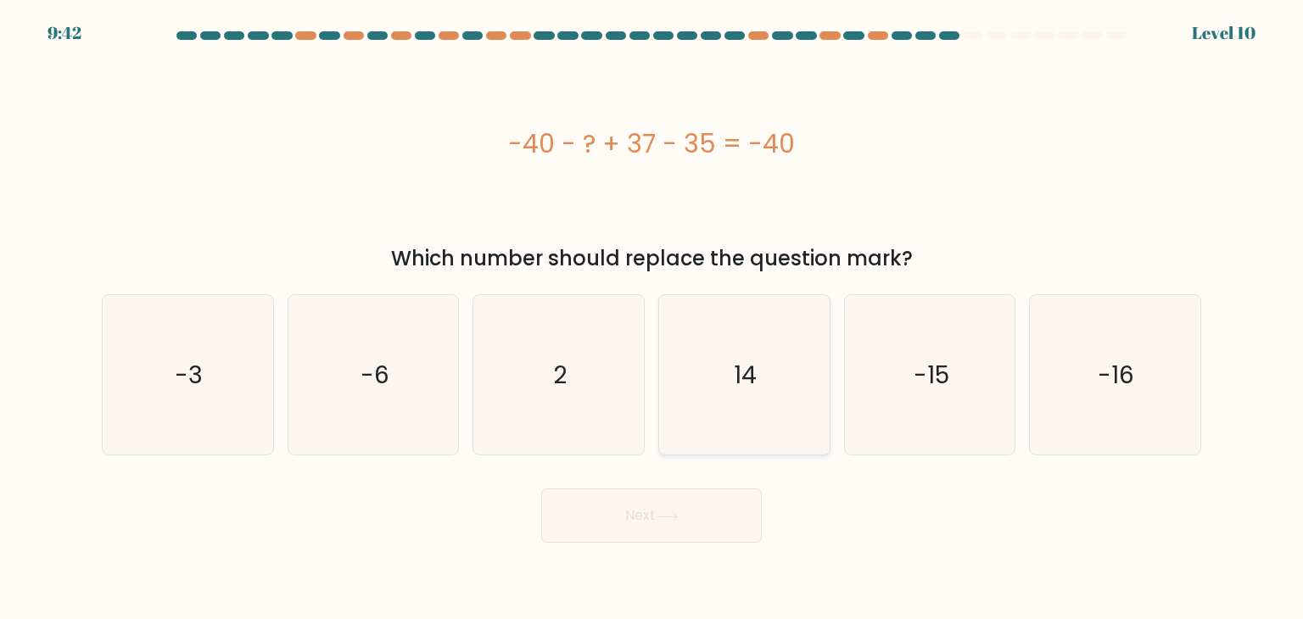
click at [774, 394] on icon "14" at bounding box center [743, 374] width 159 height 159
click at [652, 318] on input "d. 14" at bounding box center [651, 314] width 1 height 8
radio input "true"
click at [752, 518] on button "Next" at bounding box center [651, 516] width 221 height 54
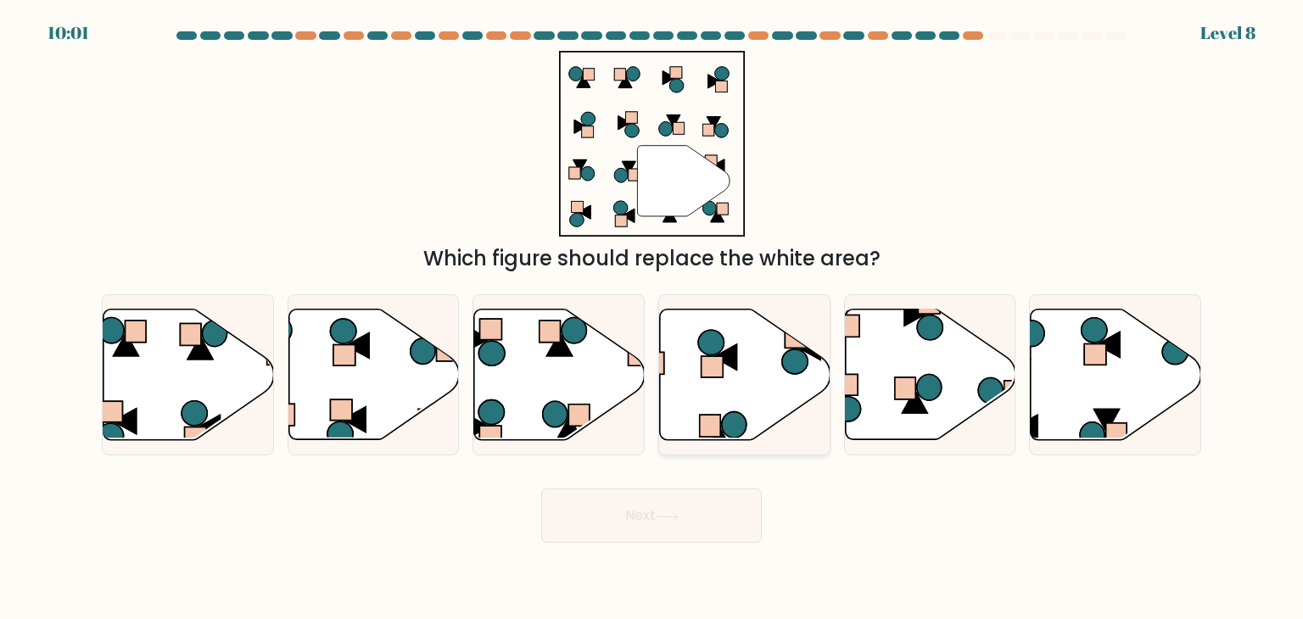
click at [743, 377] on icon at bounding box center [745, 375] width 170 height 131
click at [652, 318] on input "d." at bounding box center [651, 314] width 1 height 8
radio input "true"
click at [694, 523] on button "Next" at bounding box center [651, 516] width 221 height 54
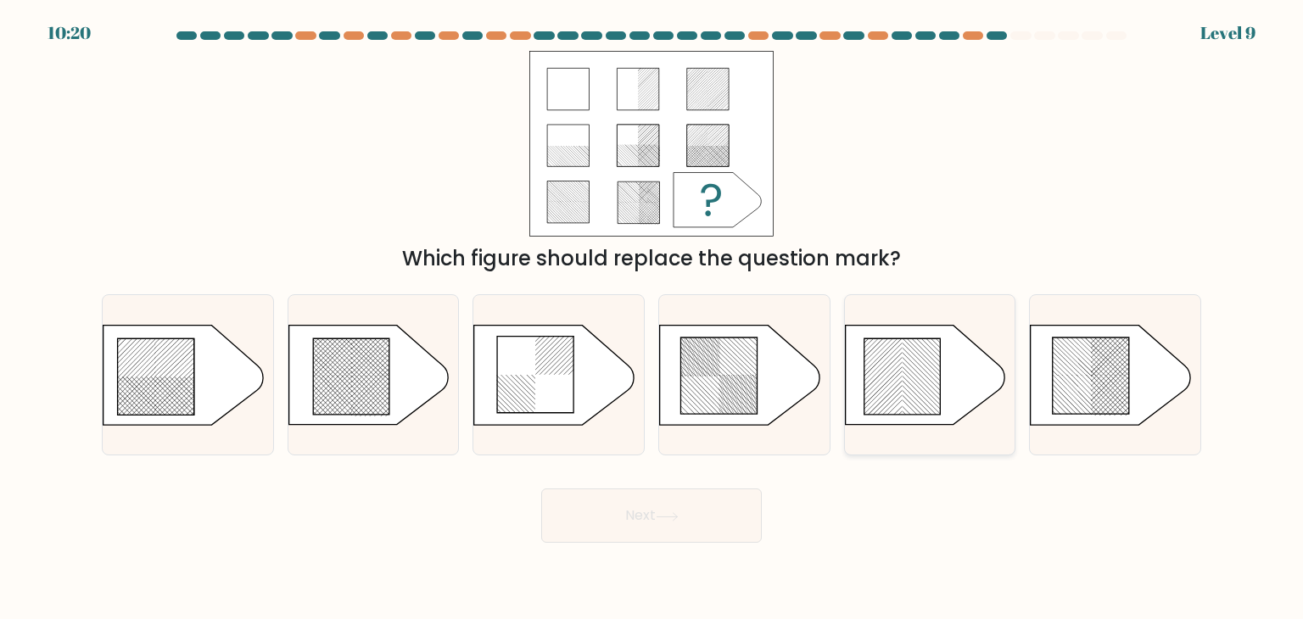
click at [914, 397] on icon at bounding box center [930, 375] width 170 height 101
click at [652, 318] on input "e." at bounding box center [651, 314] width 1 height 8
radio input "true"
click at [725, 512] on button "Next" at bounding box center [651, 516] width 221 height 54
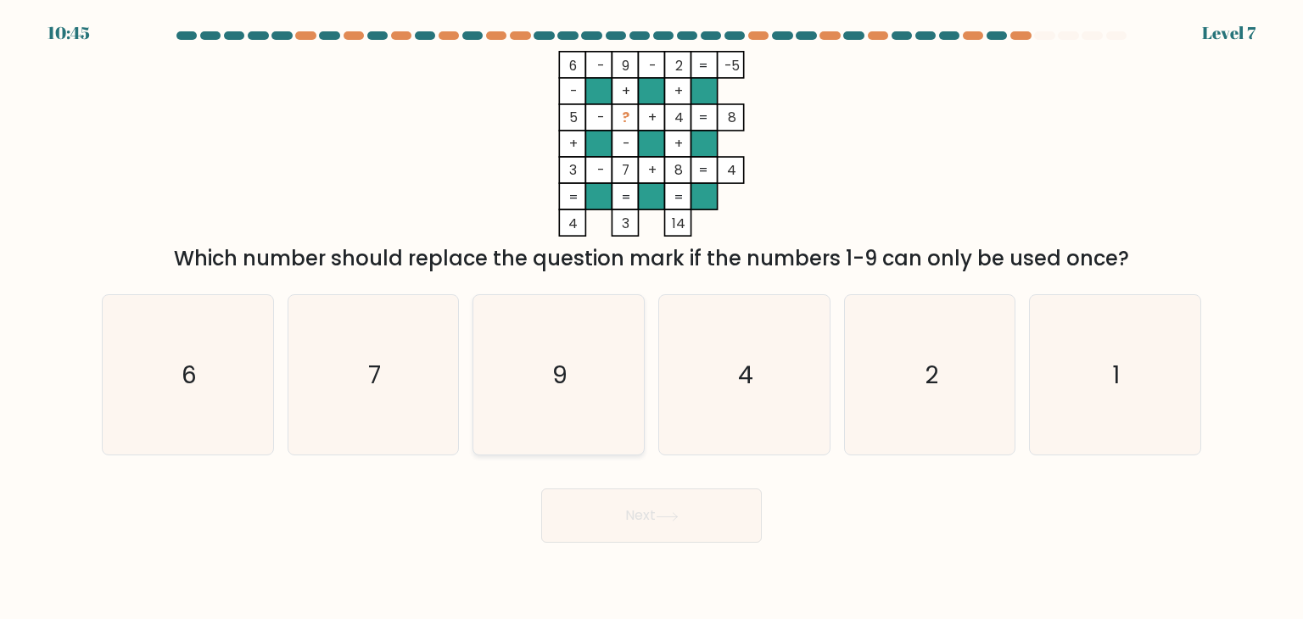
click at [564, 383] on text "9" at bounding box center [560, 375] width 15 height 34
click at [651, 318] on input "c. 9" at bounding box center [651, 314] width 1 height 8
radio input "true"
click at [668, 493] on button "Next" at bounding box center [651, 516] width 221 height 54
click at [663, 521] on icon at bounding box center [667, 516] width 23 height 9
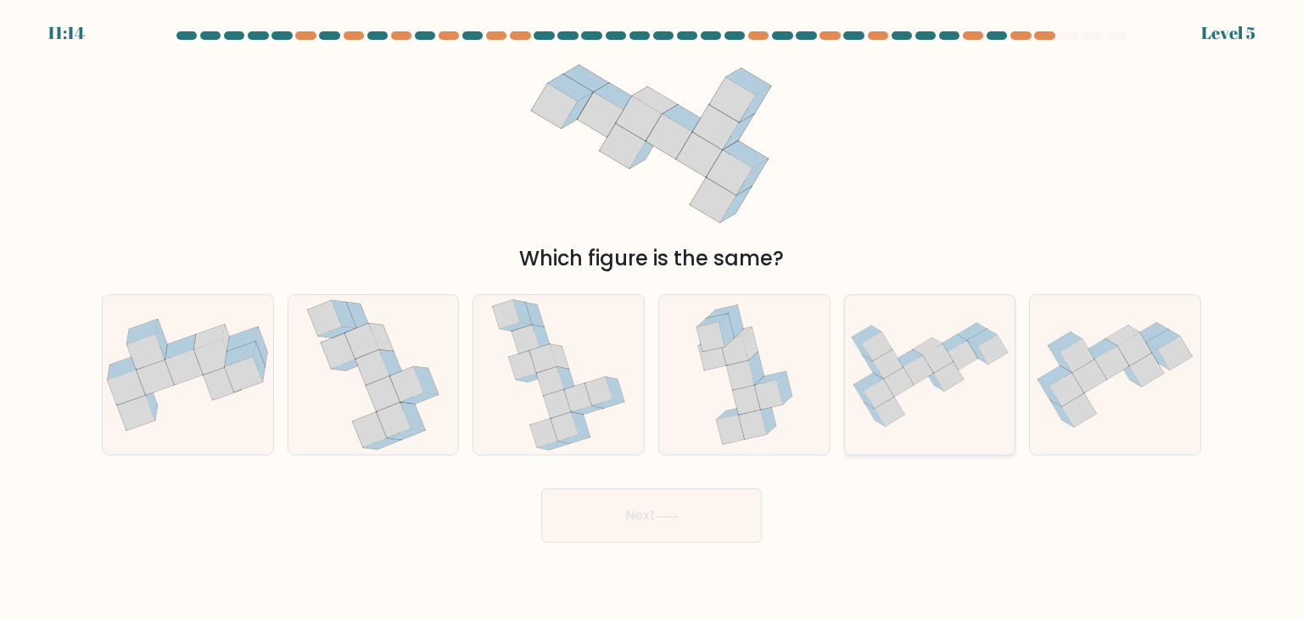
drag, startPoint x: 928, startPoint y: 422, endPoint x: 902, endPoint y: 436, distance: 29.2
click at [928, 421] on icon at bounding box center [930, 375] width 170 height 122
click at [652, 318] on input "e." at bounding box center [651, 314] width 1 height 8
radio input "true"
click at [648, 530] on button "Next" at bounding box center [651, 516] width 221 height 54
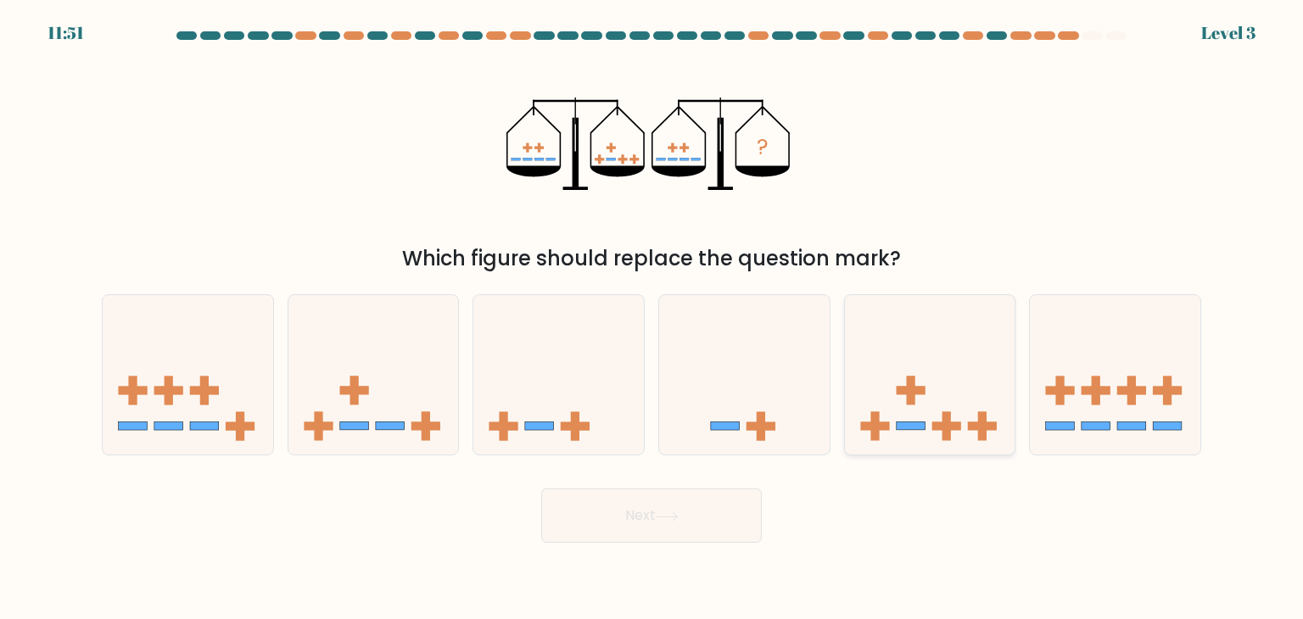
click at [929, 421] on icon at bounding box center [930, 375] width 170 height 141
click at [652, 318] on input "e." at bounding box center [651, 314] width 1 height 8
radio input "true"
click at [668, 503] on button "Next" at bounding box center [651, 516] width 221 height 54
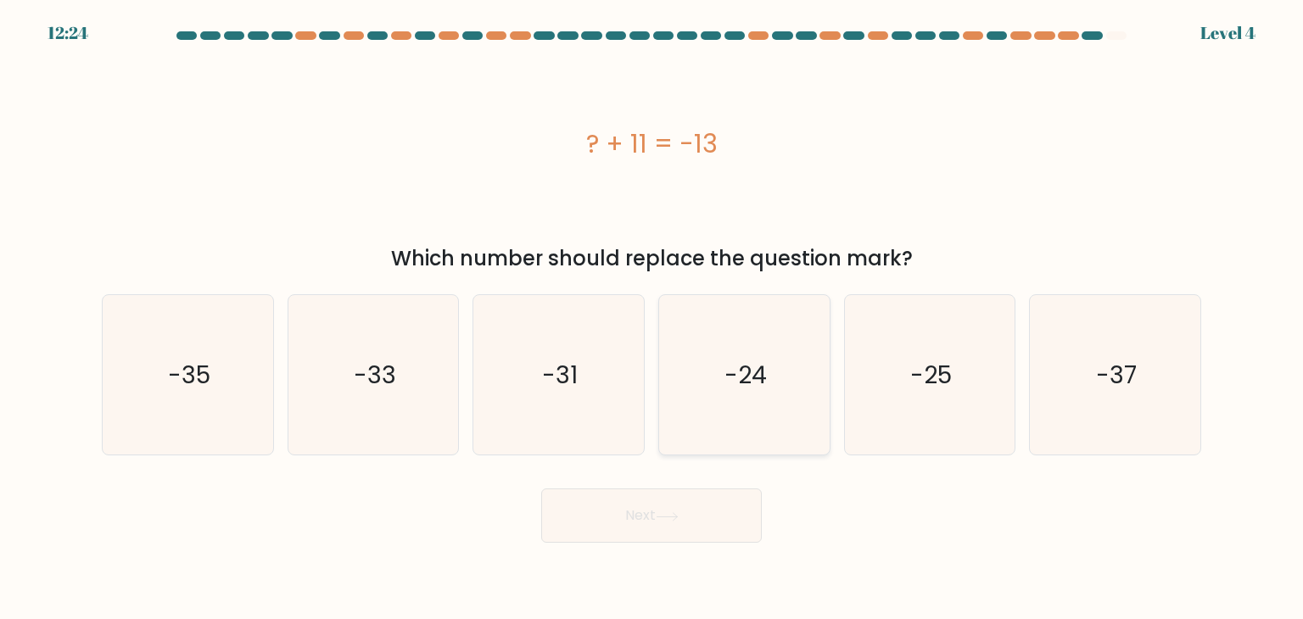
click at [746, 381] on text "-24" at bounding box center [745, 375] width 42 height 34
click at [652, 318] on input "d. -24" at bounding box center [651, 314] width 1 height 8
radio input "true"
drag, startPoint x: 648, startPoint y: 506, endPoint x: 639, endPoint y: 496, distance: 13.8
click at [649, 506] on button "Next" at bounding box center [651, 516] width 221 height 54
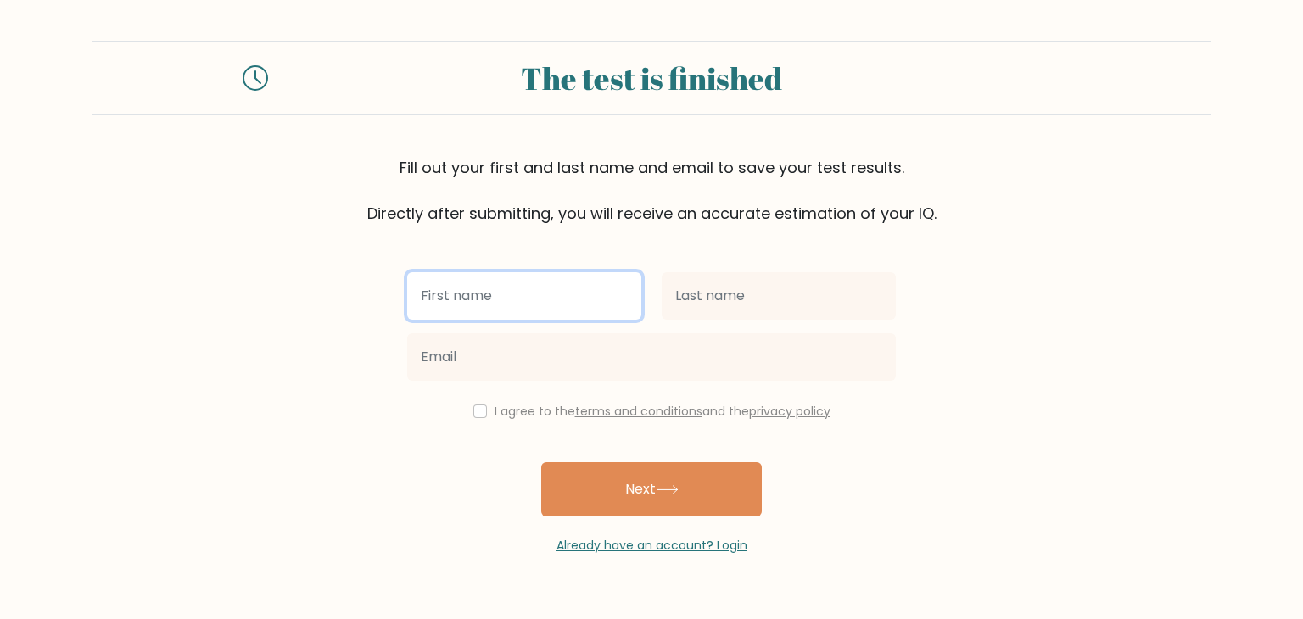
click at [531, 293] on input "text" at bounding box center [524, 295] width 234 height 47
type input "Aries Arthur"
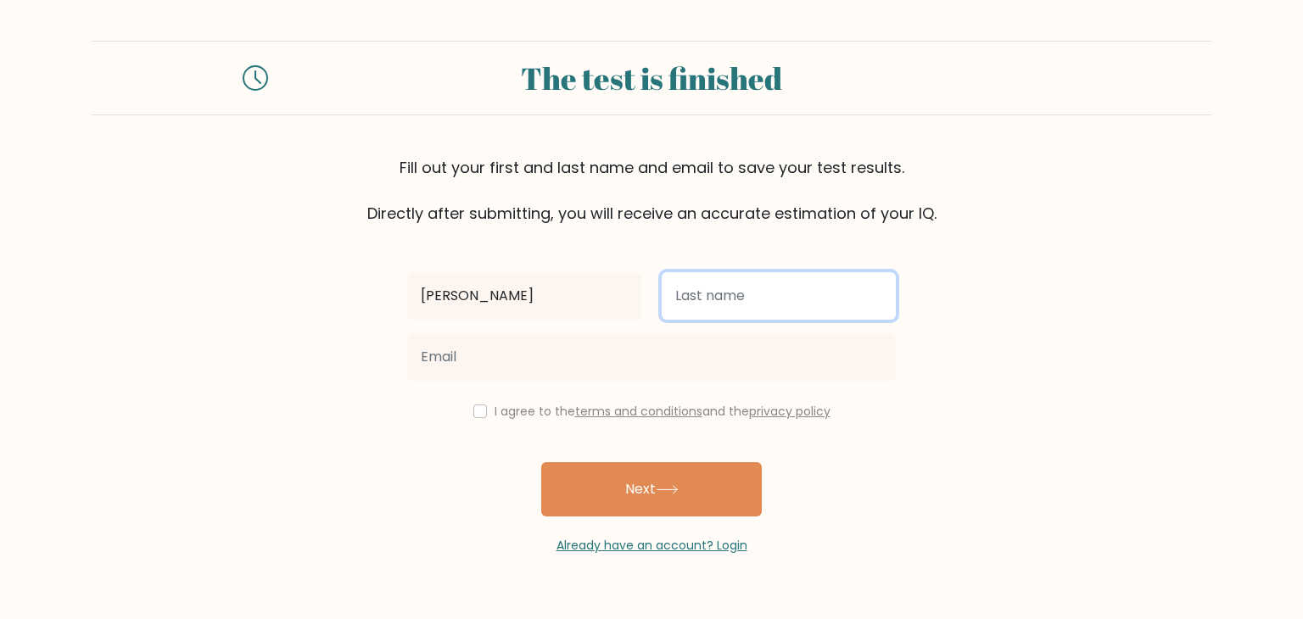
click at [696, 302] on input "text" at bounding box center [779, 295] width 234 height 47
type input "Garcia"
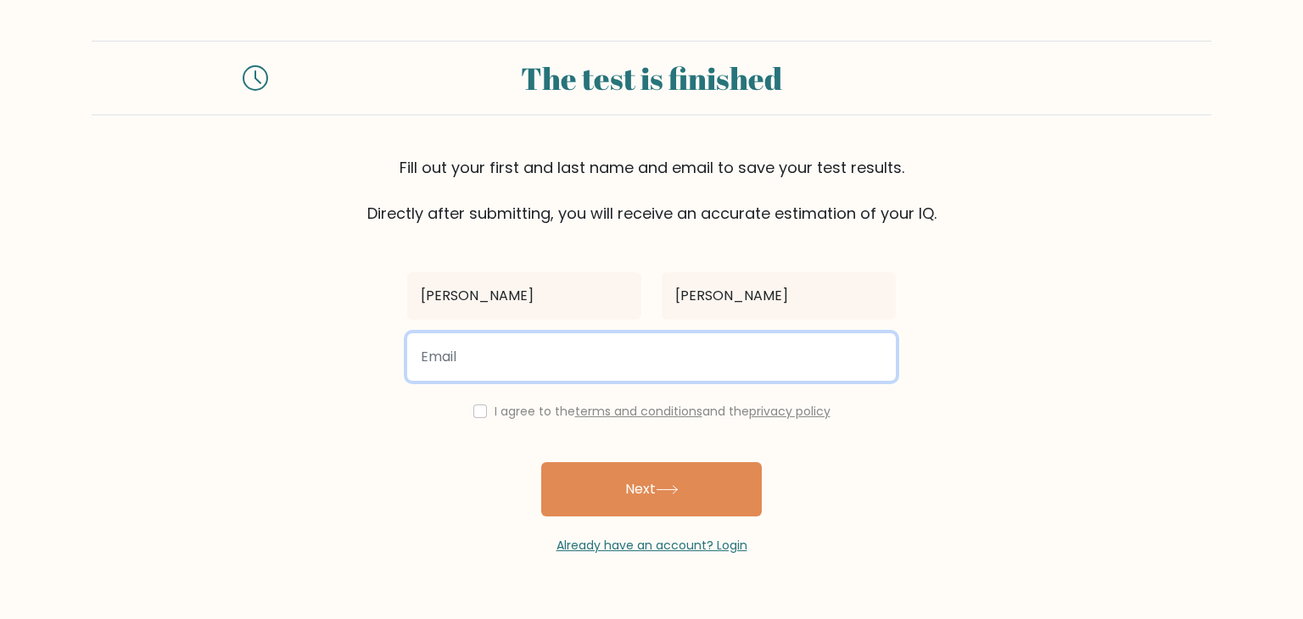
click at [498, 358] on input "email" at bounding box center [651, 356] width 489 height 47
type input "ariesarthur.g@gmail.com"
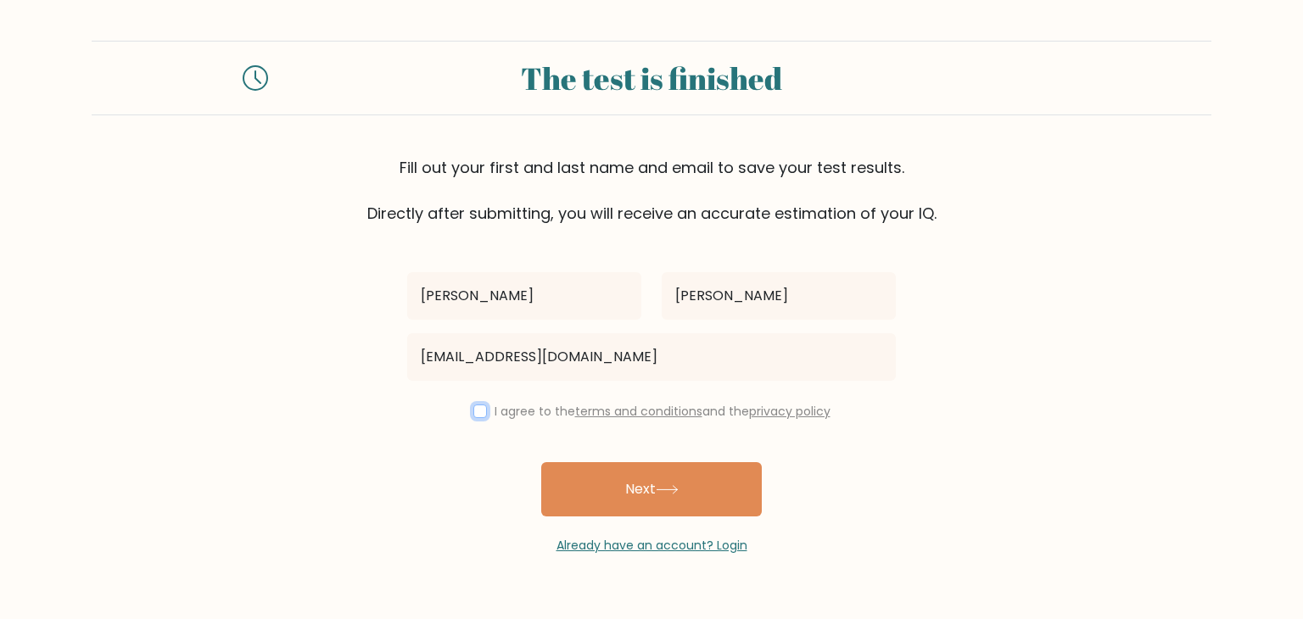
click at [475, 412] on input "checkbox" at bounding box center [480, 412] width 14 height 14
checkbox input "true"
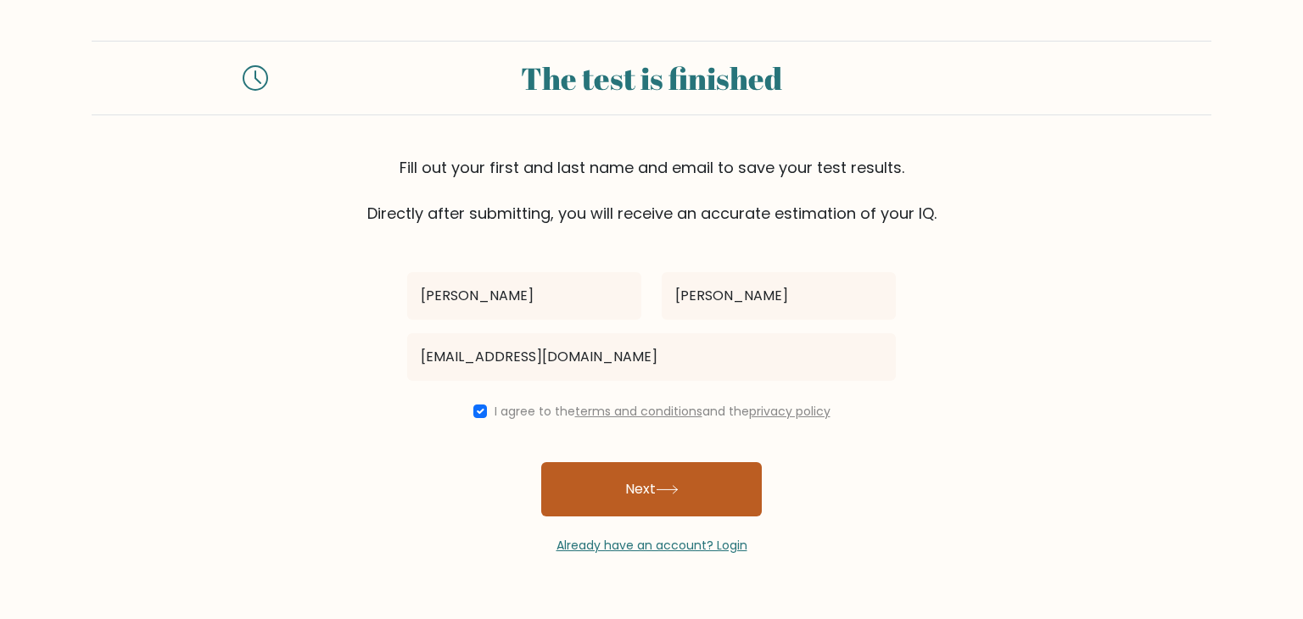
click at [632, 494] on button "Next" at bounding box center [651, 489] width 221 height 54
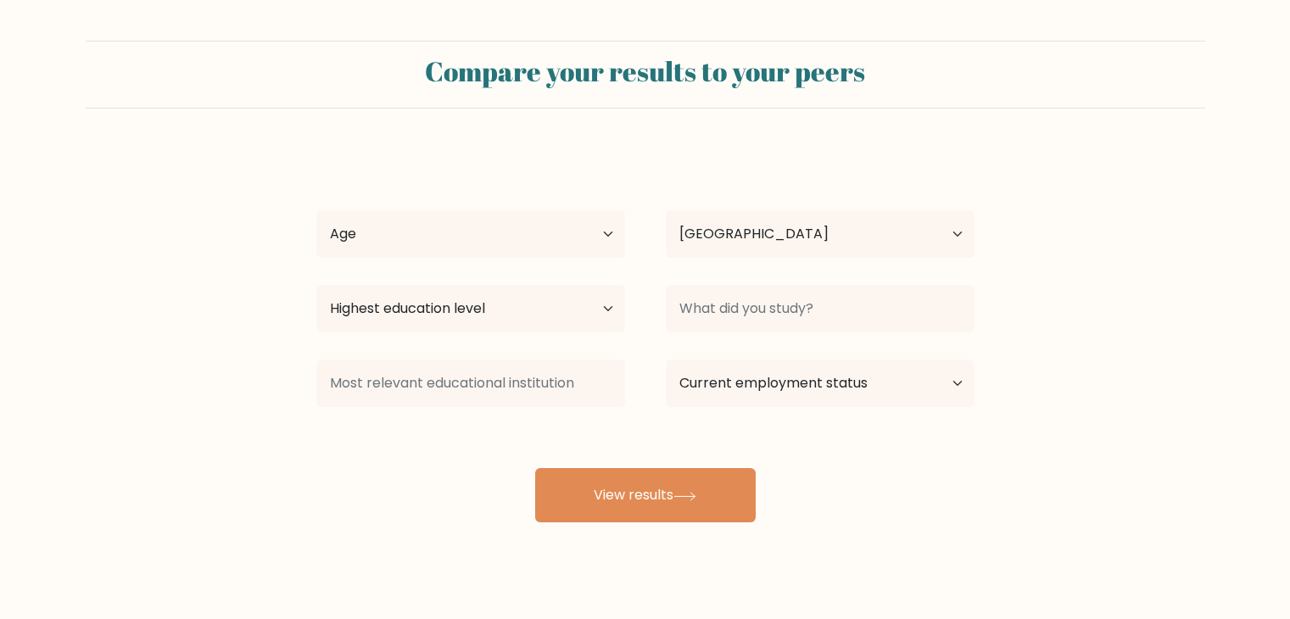
select select "PH"
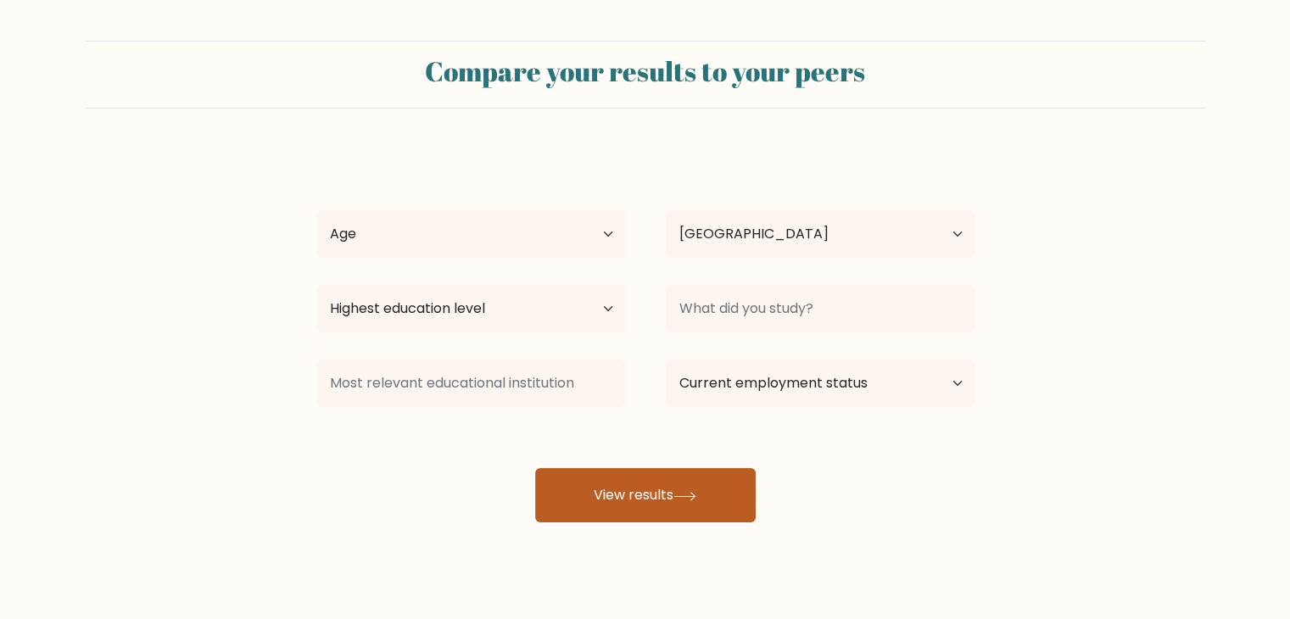
click at [640, 493] on button "View results" at bounding box center [645, 495] width 221 height 54
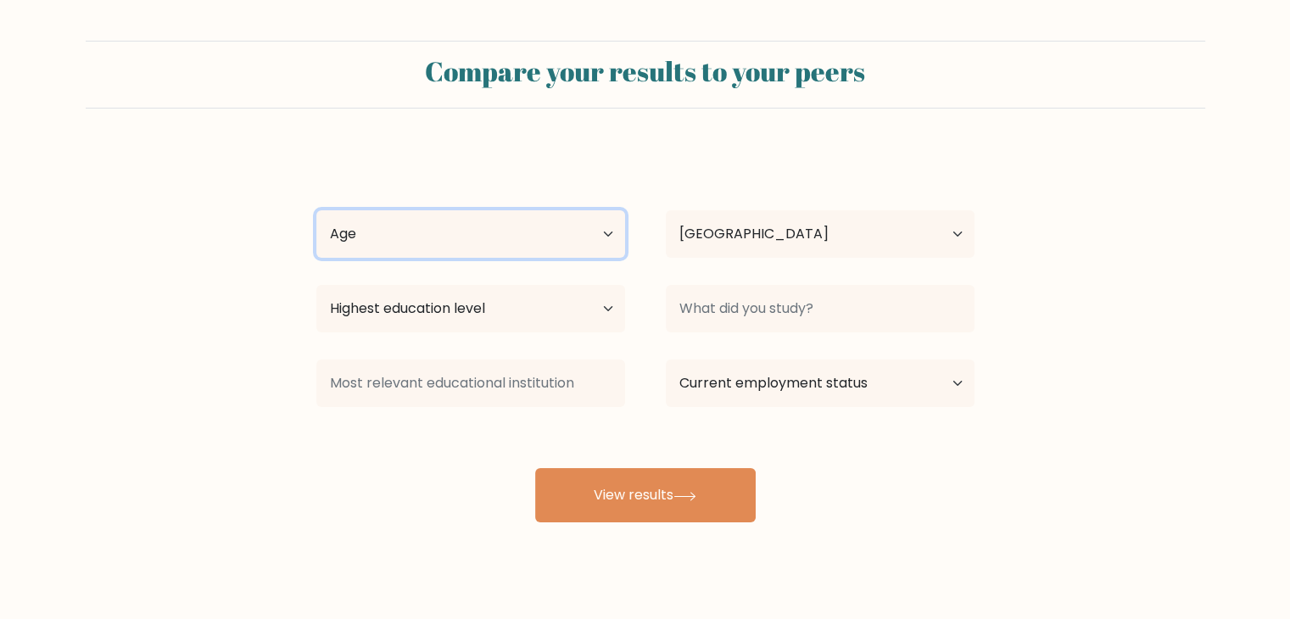
click at [610, 231] on select "Age Under [DEMOGRAPHIC_DATA] [DEMOGRAPHIC_DATA] [DEMOGRAPHIC_DATA] [DEMOGRAPHIC…" at bounding box center [470, 233] width 309 height 47
select select "35_44"
click at [316, 210] on select "Age Under [DEMOGRAPHIC_DATA] [DEMOGRAPHIC_DATA] [DEMOGRAPHIC_DATA] [DEMOGRAPHIC…" at bounding box center [470, 233] width 309 height 47
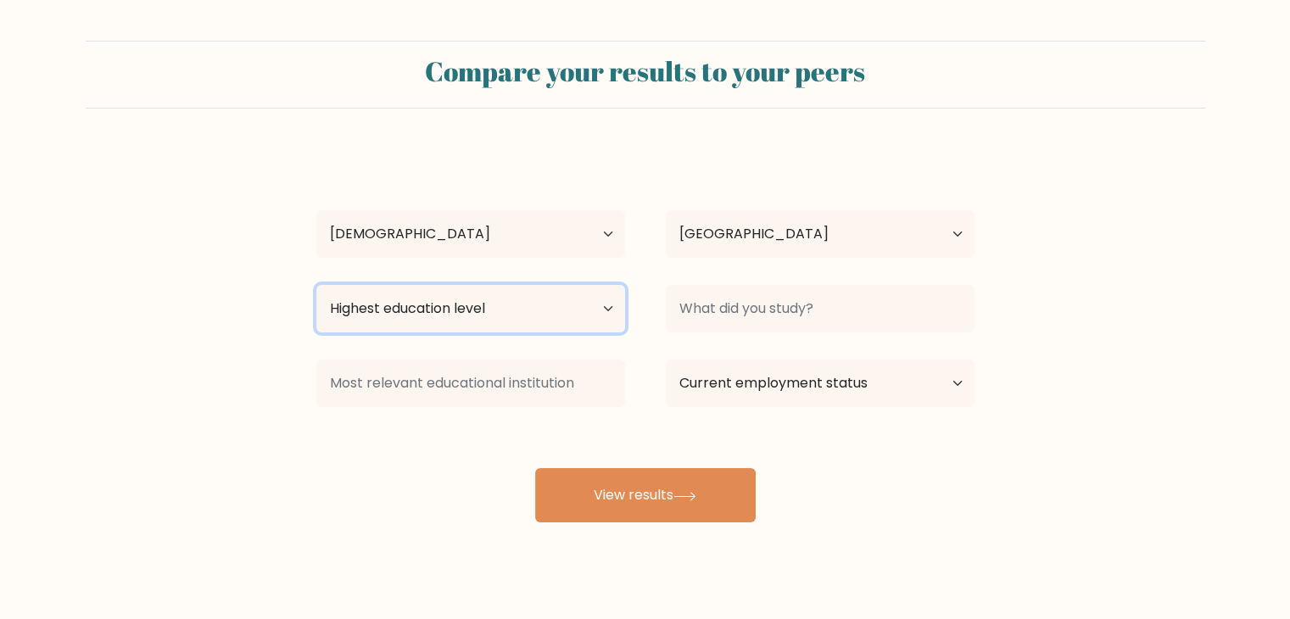
click at [604, 307] on select "Highest education level No schooling Primary Lower Secondary Upper Secondary Oc…" at bounding box center [470, 308] width 309 height 47
select select "bachelors_degree"
click at [316, 285] on select "Highest education level No schooling Primary Lower Secondary Upper Secondary Oc…" at bounding box center [470, 308] width 309 height 47
click at [509, 317] on select "Highest education level No schooling Primary Lower Secondary Upper Secondary Oc…" at bounding box center [470, 308] width 309 height 47
click at [316, 285] on select "Highest education level No schooling Primary Lower Secondary Upper Secondary Oc…" at bounding box center [470, 308] width 309 height 47
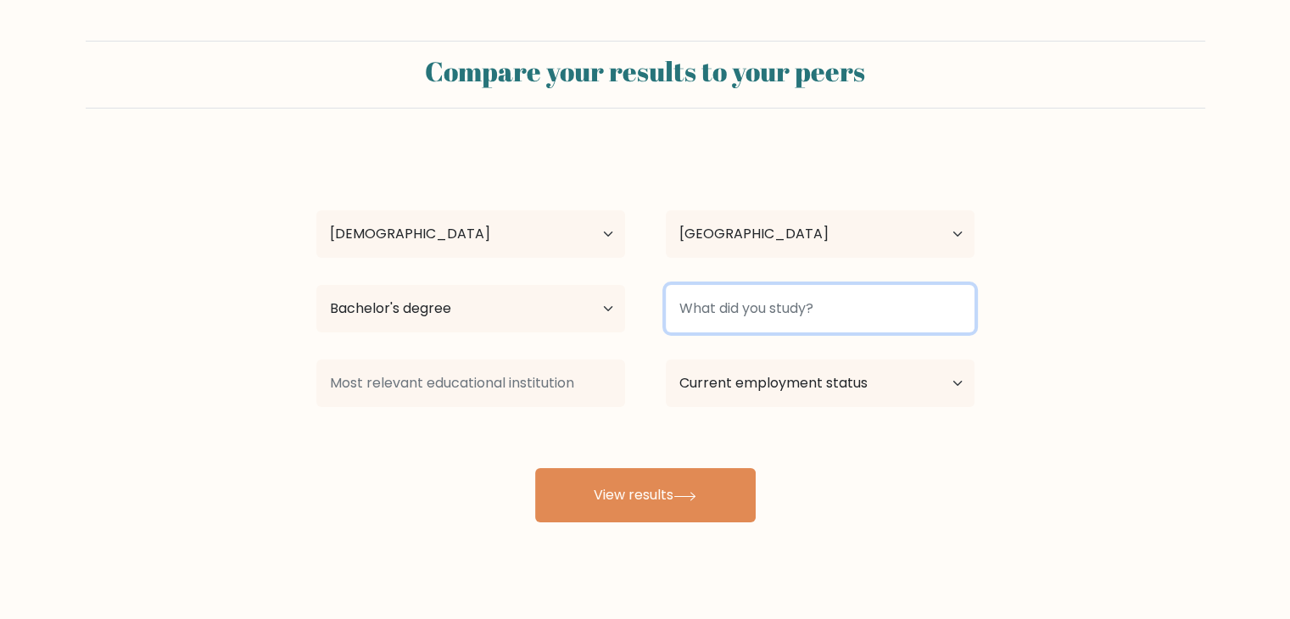
click at [887, 307] on input at bounding box center [820, 308] width 309 height 47
type input "HRM"
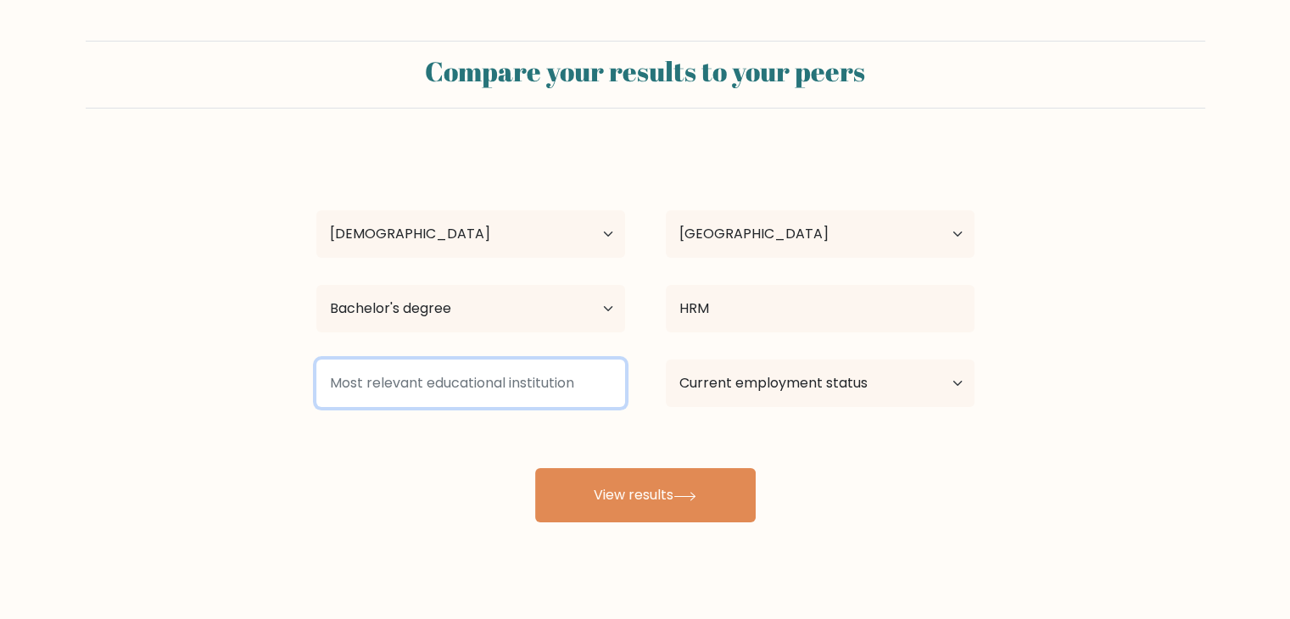
click at [573, 382] on input at bounding box center [470, 383] width 309 height 47
drag, startPoint x: 411, startPoint y: 384, endPoint x: 417, endPoint y: 413, distance: 29.6
click at [411, 385] on input "Mariners Politechnic" at bounding box center [470, 383] width 309 height 47
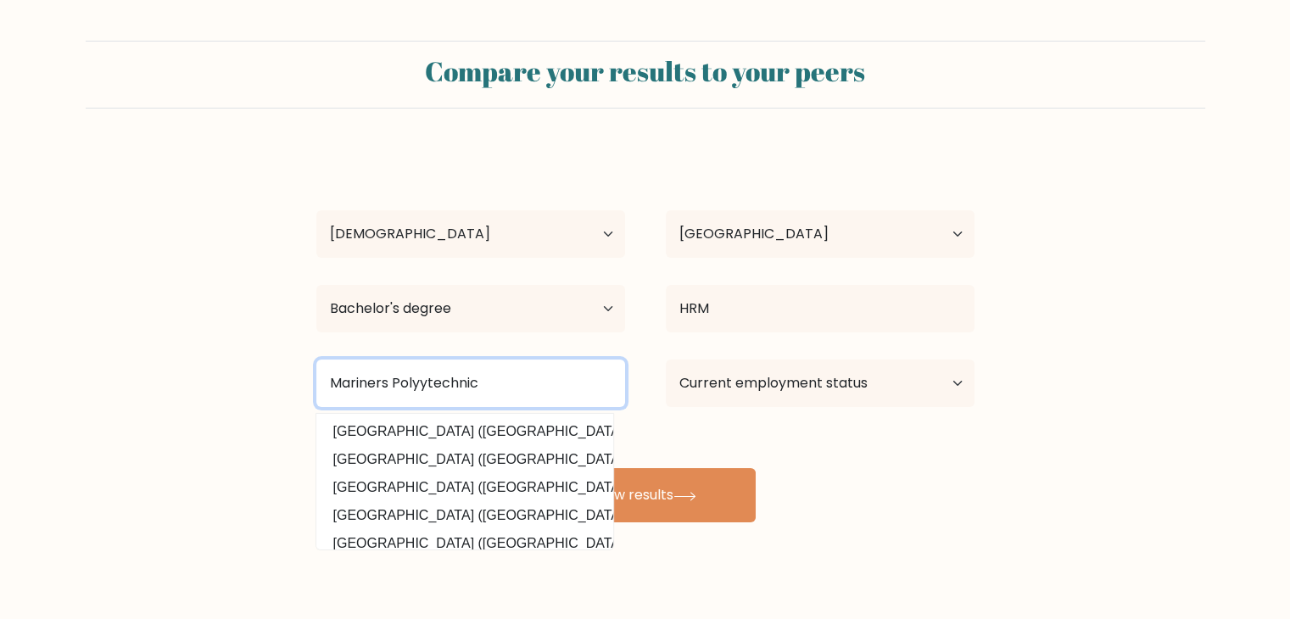
click at [495, 392] on input "Mariners Polyytechnic" at bounding box center [470, 383] width 309 height 47
click at [418, 386] on input "Mariners Polyytechnic Colleges Foundation" at bounding box center [470, 383] width 309 height 47
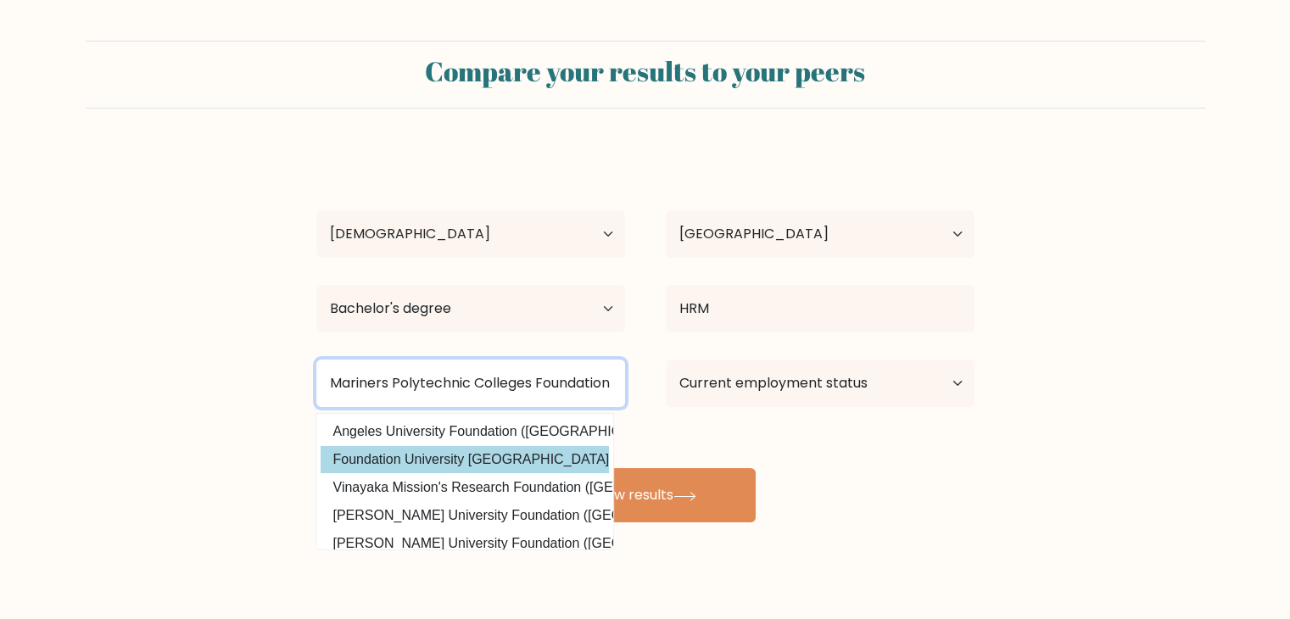
scroll to position [0, 1]
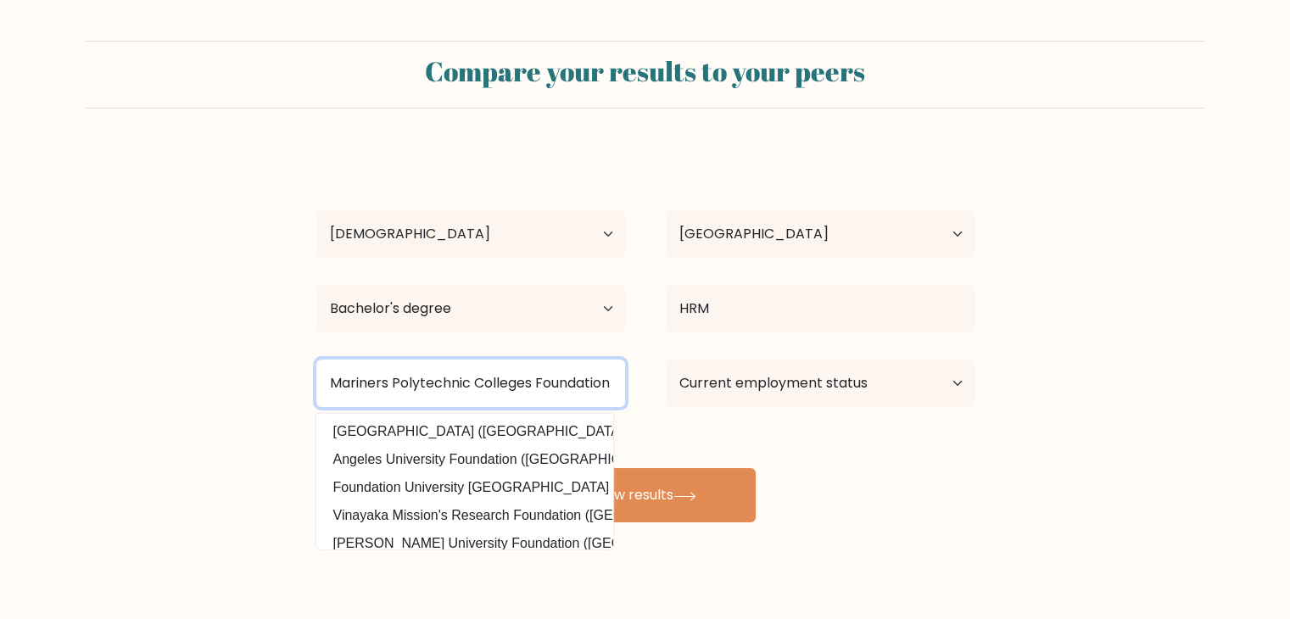
type input "Mariners Polytechnic Colleges Foundation"
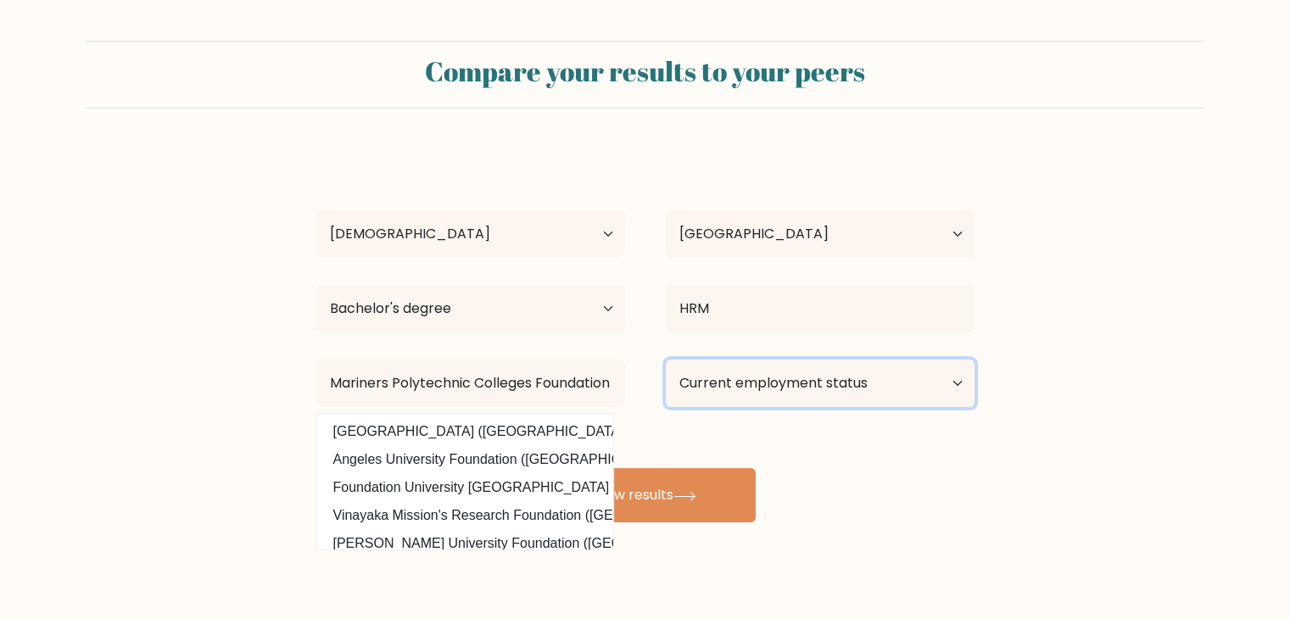
click at [953, 381] on select "Current employment status Employed Student Retired Other / prefer not to answer" at bounding box center [820, 383] width 309 height 47
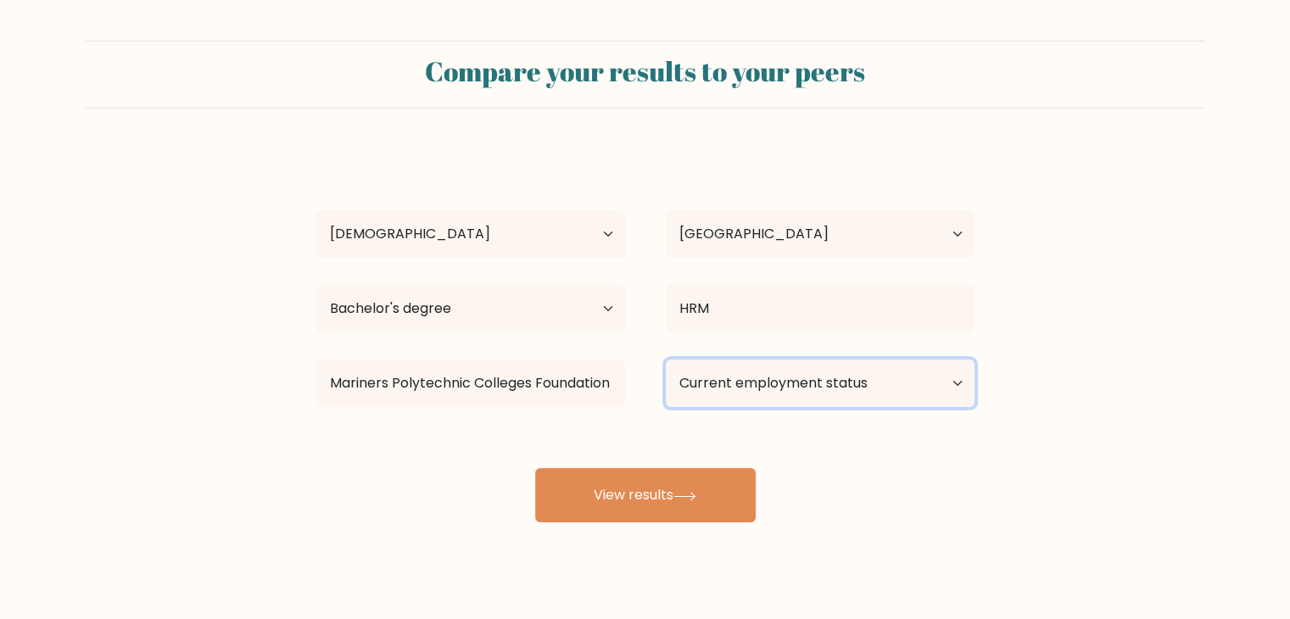
select select "other"
click at [666, 360] on select "Current employment status Employed Student Retired Other / prefer not to answer" at bounding box center [820, 383] width 309 height 47
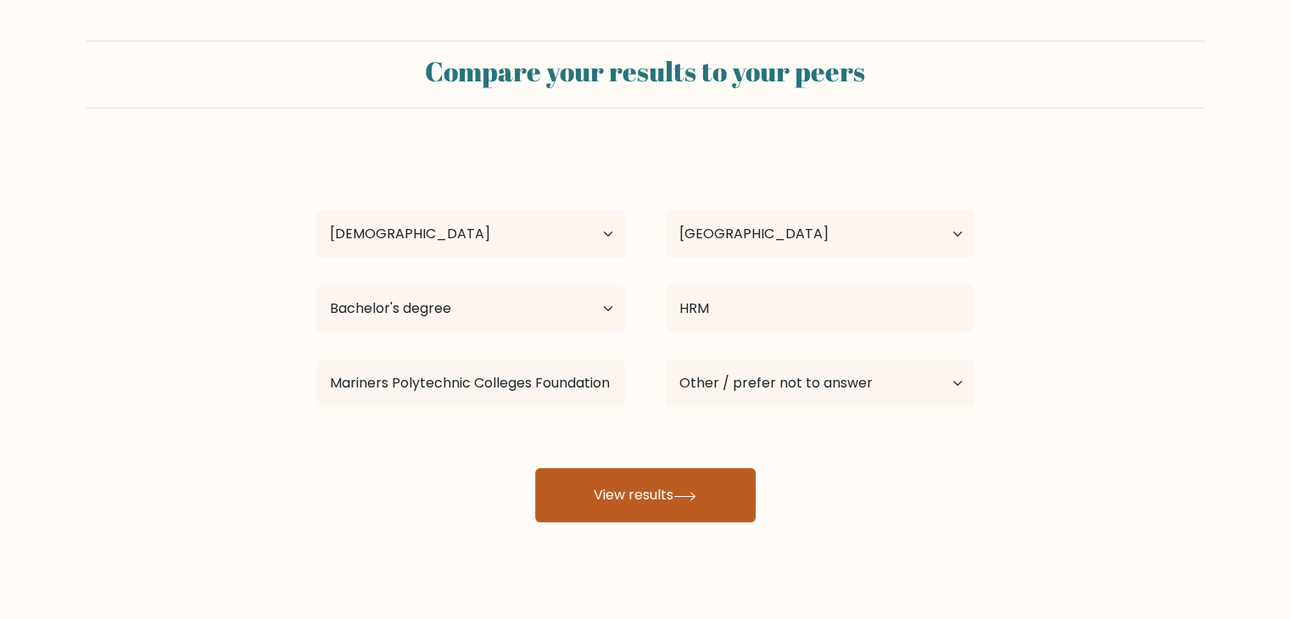
click at [678, 500] on button "View results" at bounding box center [645, 495] width 221 height 54
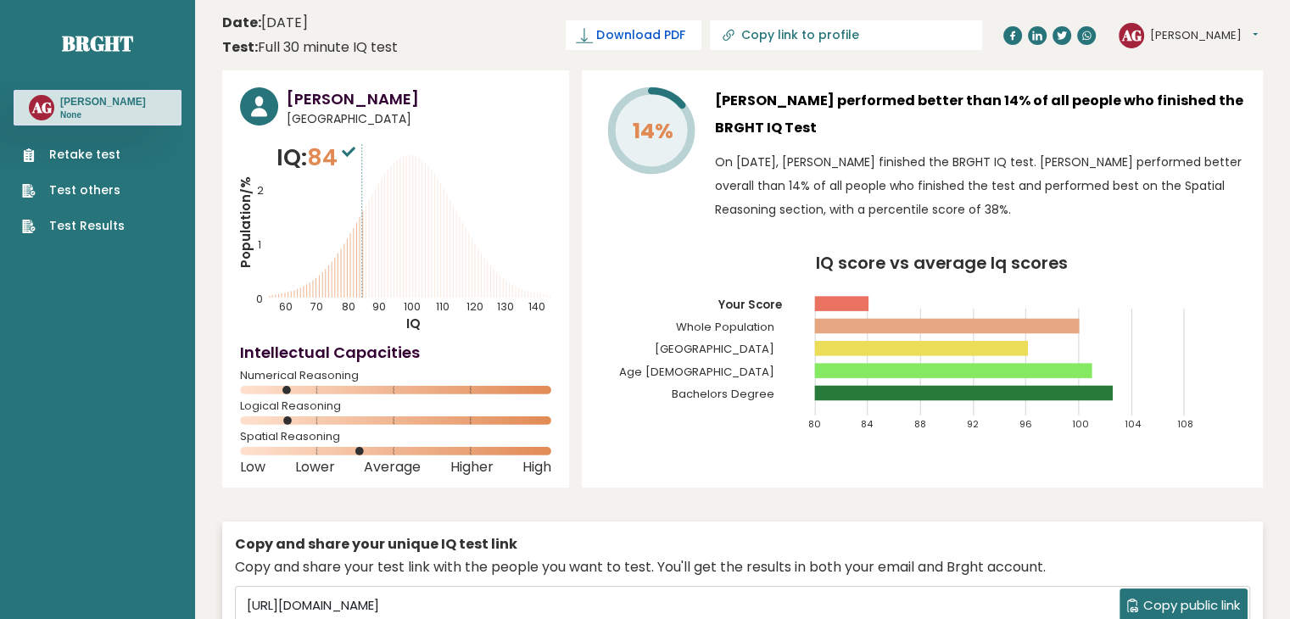
click at [680, 35] on span "Download PDF" at bounding box center [640, 35] width 88 height 18
click at [1178, 31] on button "[PERSON_NAME]" at bounding box center [1204, 35] width 108 height 17
click at [1182, 108] on link "Settings" at bounding box center [1194, 110] width 87 height 24
click at [1221, 30] on button "[PERSON_NAME]" at bounding box center [1204, 35] width 108 height 17
click at [1177, 87] on link "Profile" at bounding box center [1194, 86] width 87 height 24
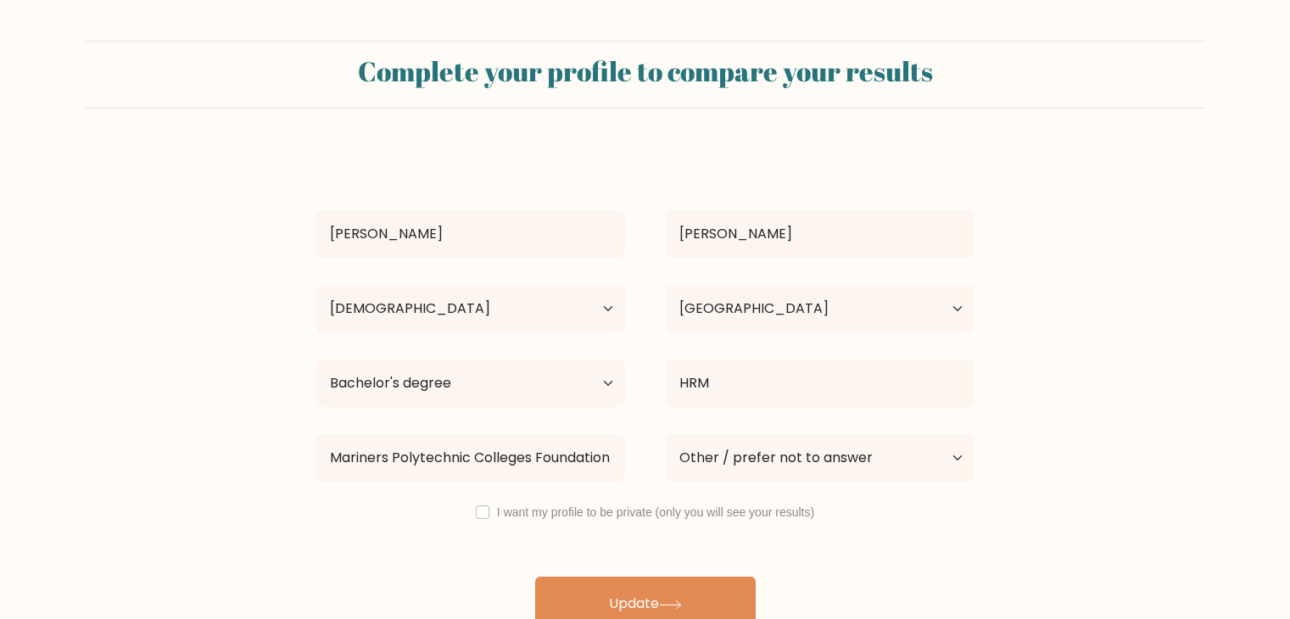
select select "35_44"
select select "PH"
select select "bachelors_degree"
select select "other"
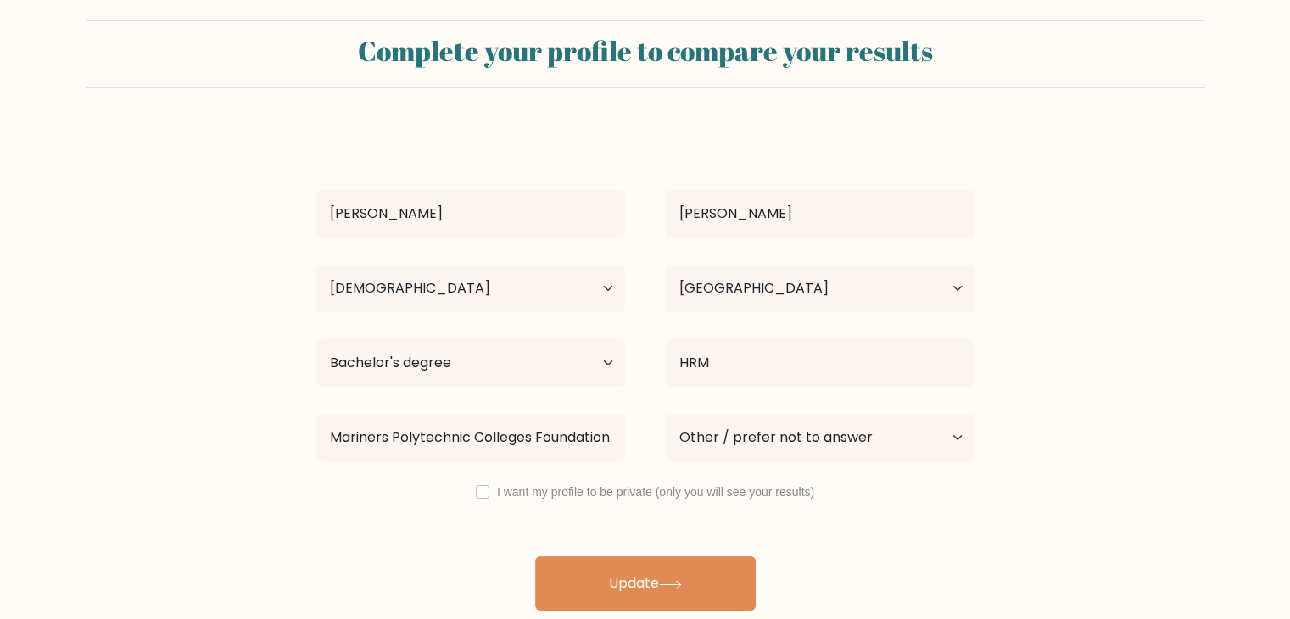
scroll to position [24, 0]
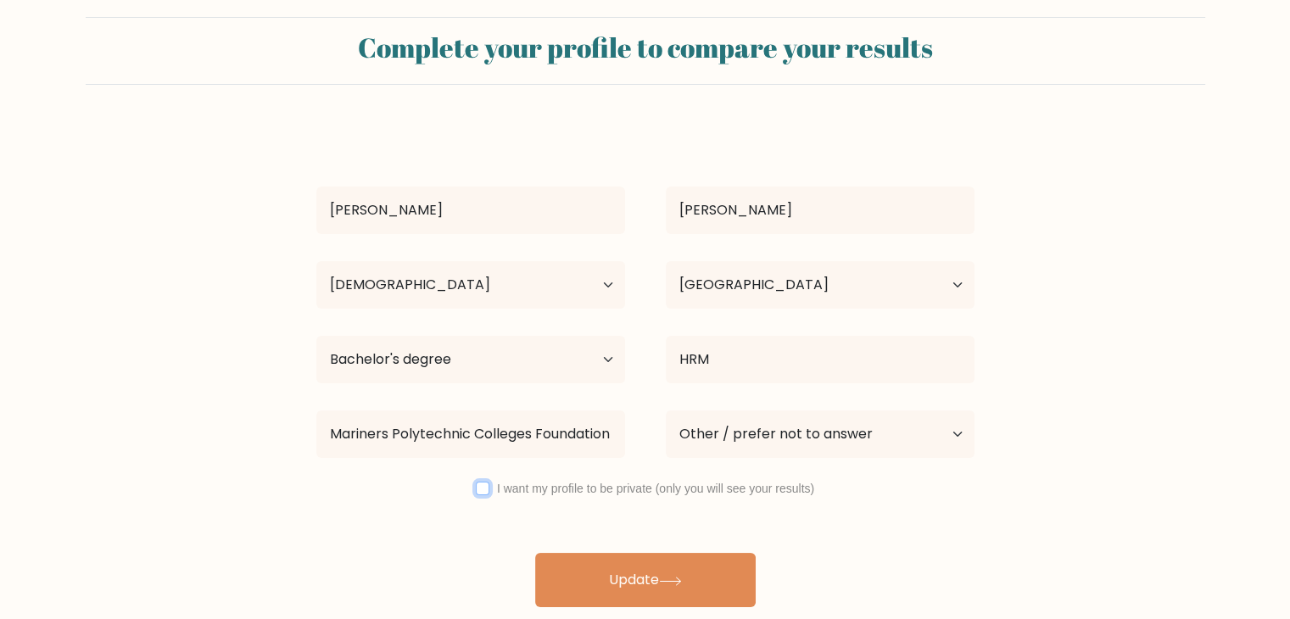
click at [483, 485] on input "checkbox" at bounding box center [483, 489] width 14 height 14
checkbox input "true"
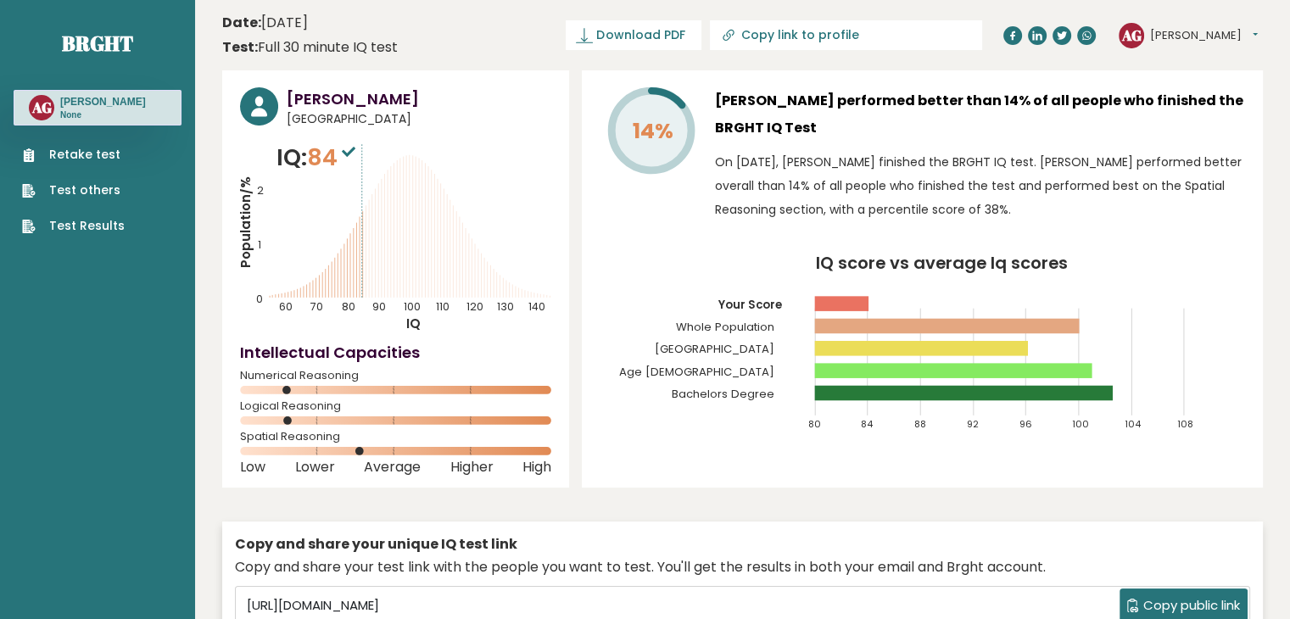
click at [1181, 39] on button "[PERSON_NAME]" at bounding box center [1204, 35] width 108 height 17
click at [1193, 63] on link "Dashboard" at bounding box center [1194, 62] width 87 height 23
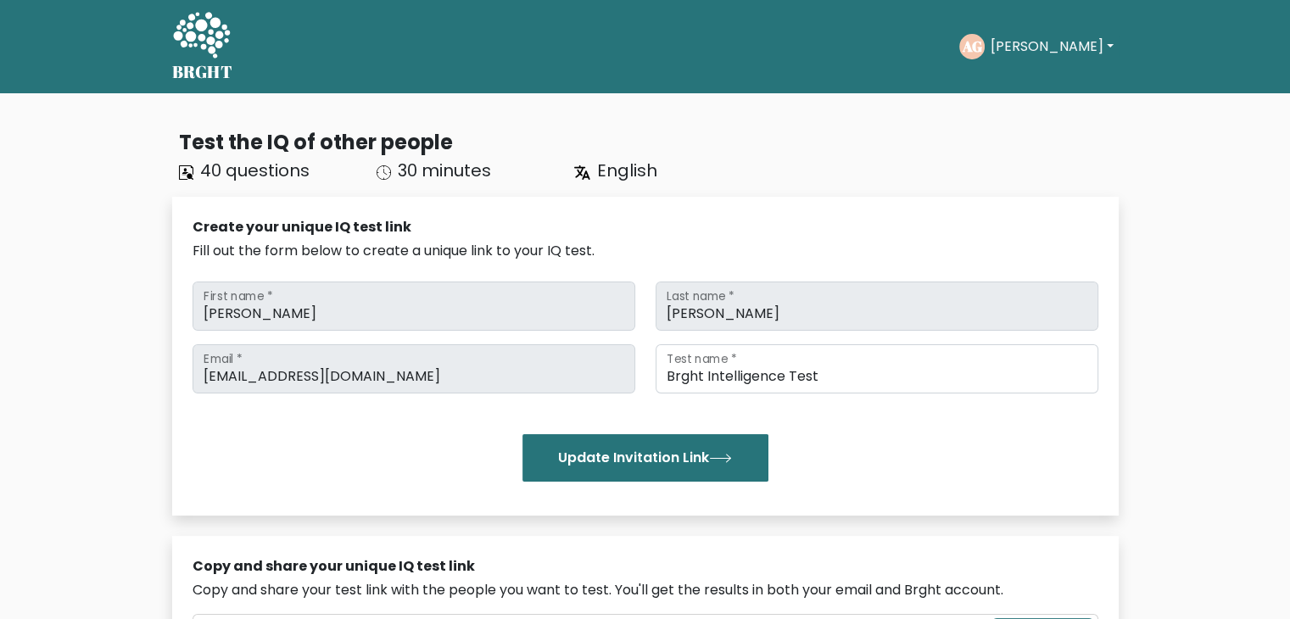
click at [1054, 56] on button "[PERSON_NAME]" at bounding box center [1051, 47] width 133 height 22
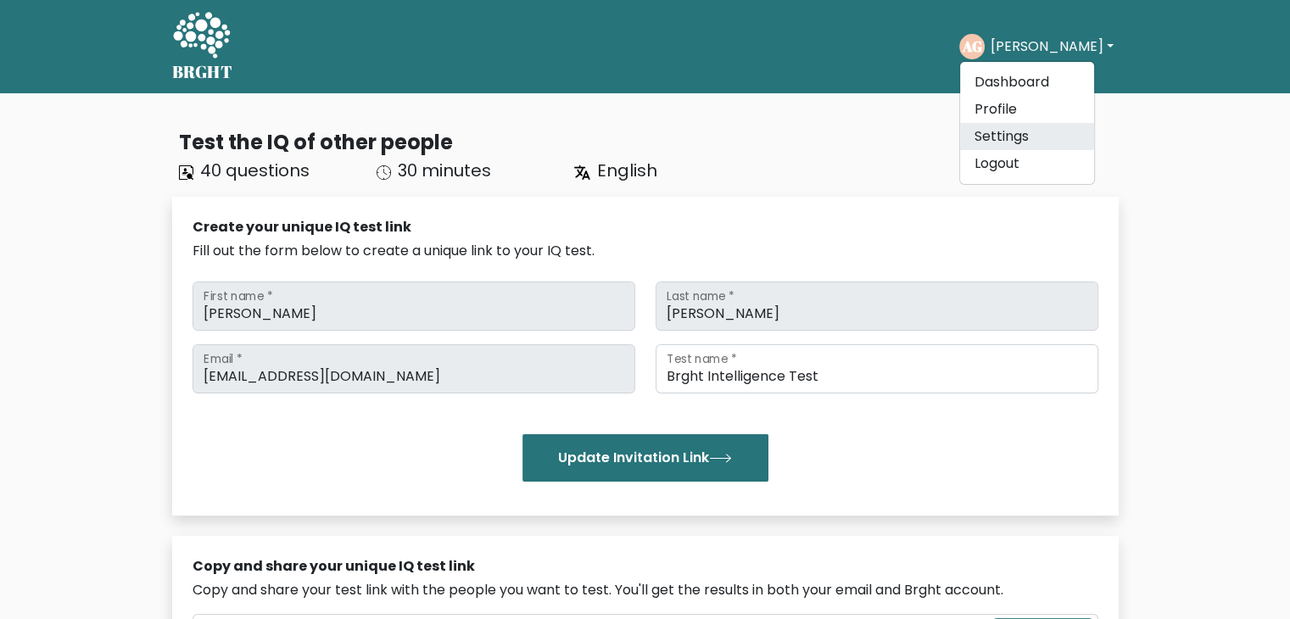
click at [1017, 137] on link "Settings" at bounding box center [1027, 136] width 134 height 27
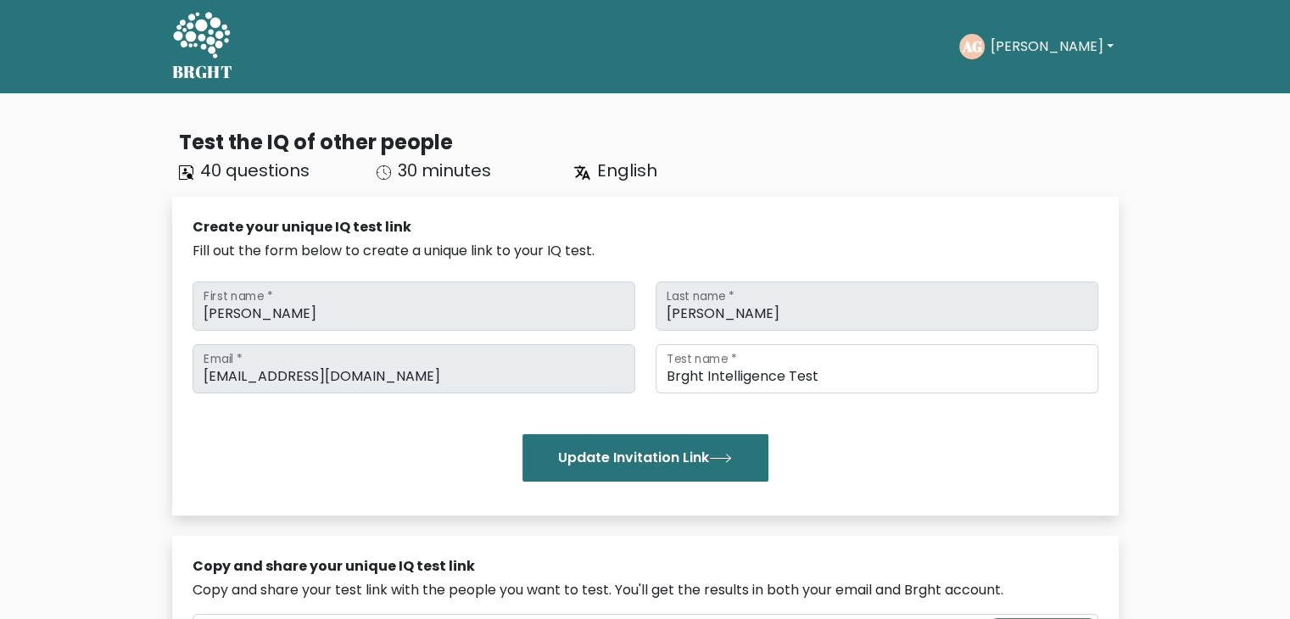
click at [1065, 43] on button "[PERSON_NAME]" at bounding box center [1051, 47] width 133 height 22
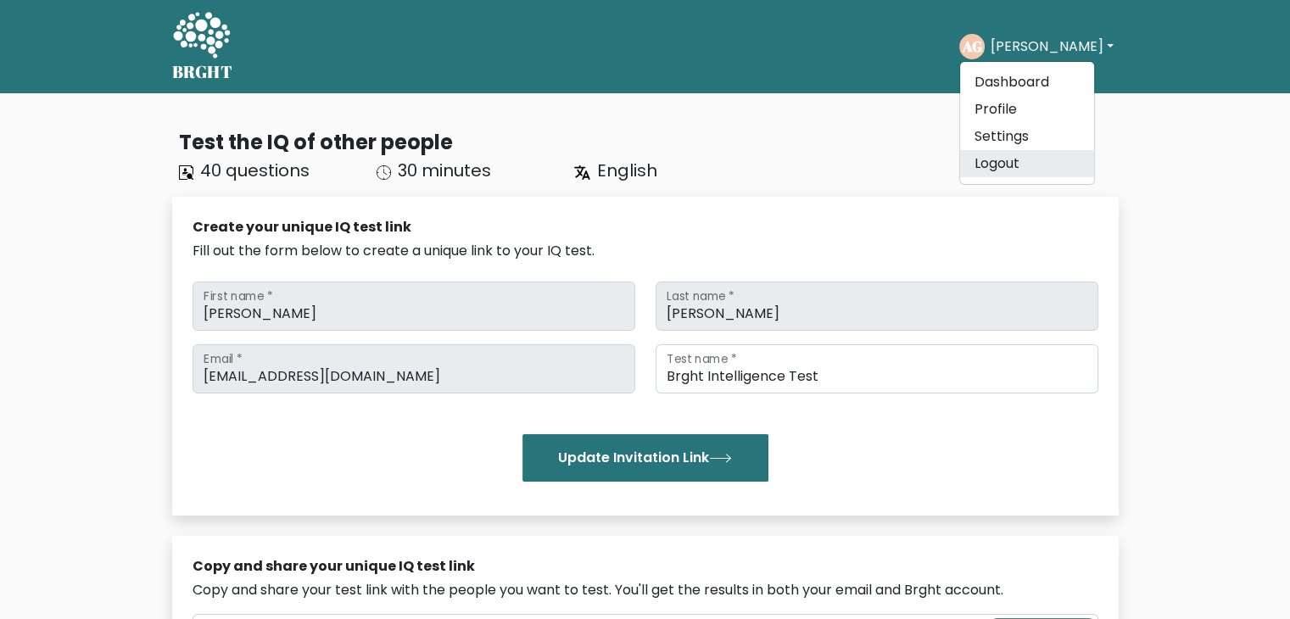
click at [997, 162] on link "Logout" at bounding box center [1027, 163] width 134 height 27
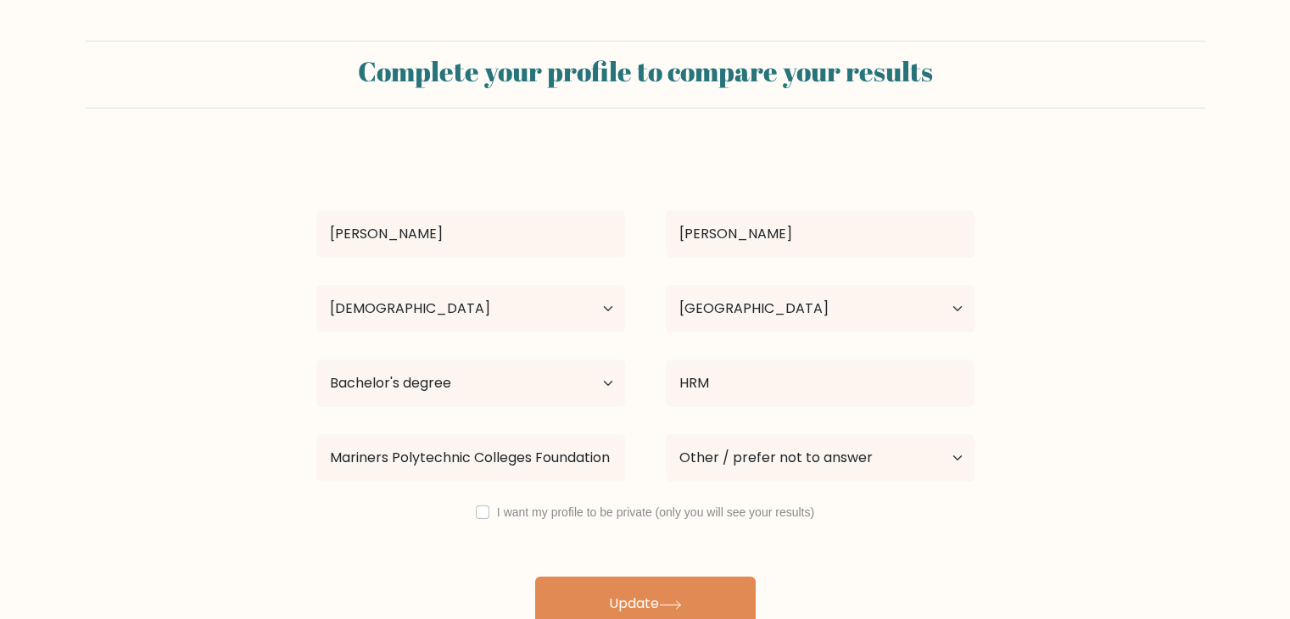
select select "35_44"
select select "PH"
select select "bachelors_degree"
select select "other"
